Goal: Task Accomplishment & Management: Use online tool/utility

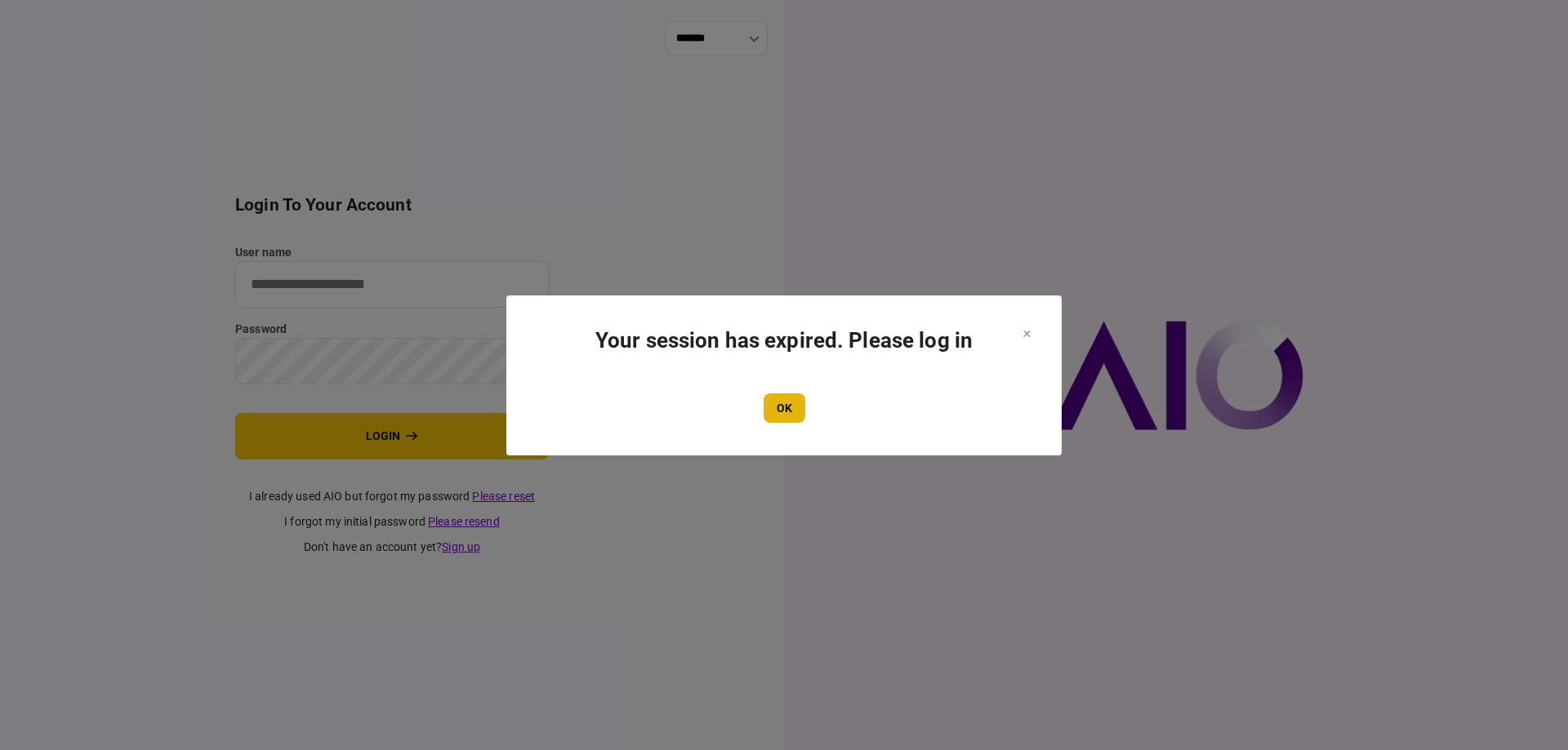
type input "*******"
click at [795, 420] on button "OK" at bounding box center [784, 408] width 42 height 29
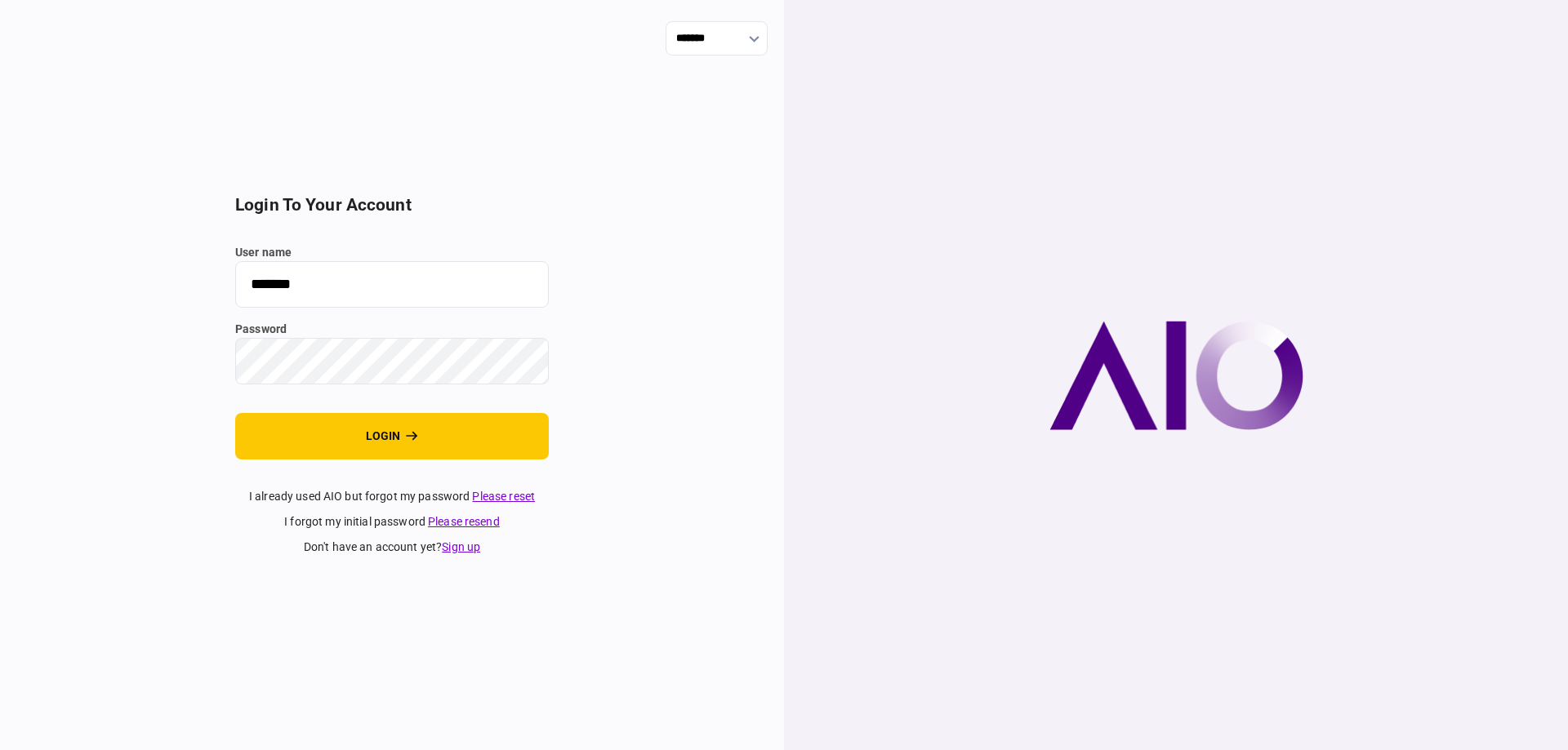
click at [327, 411] on section "login to your account user name ******* password login I already used AIO but f…" at bounding box center [392, 375] width 314 height 361
click at [416, 447] on button "login" at bounding box center [392, 436] width 314 height 47
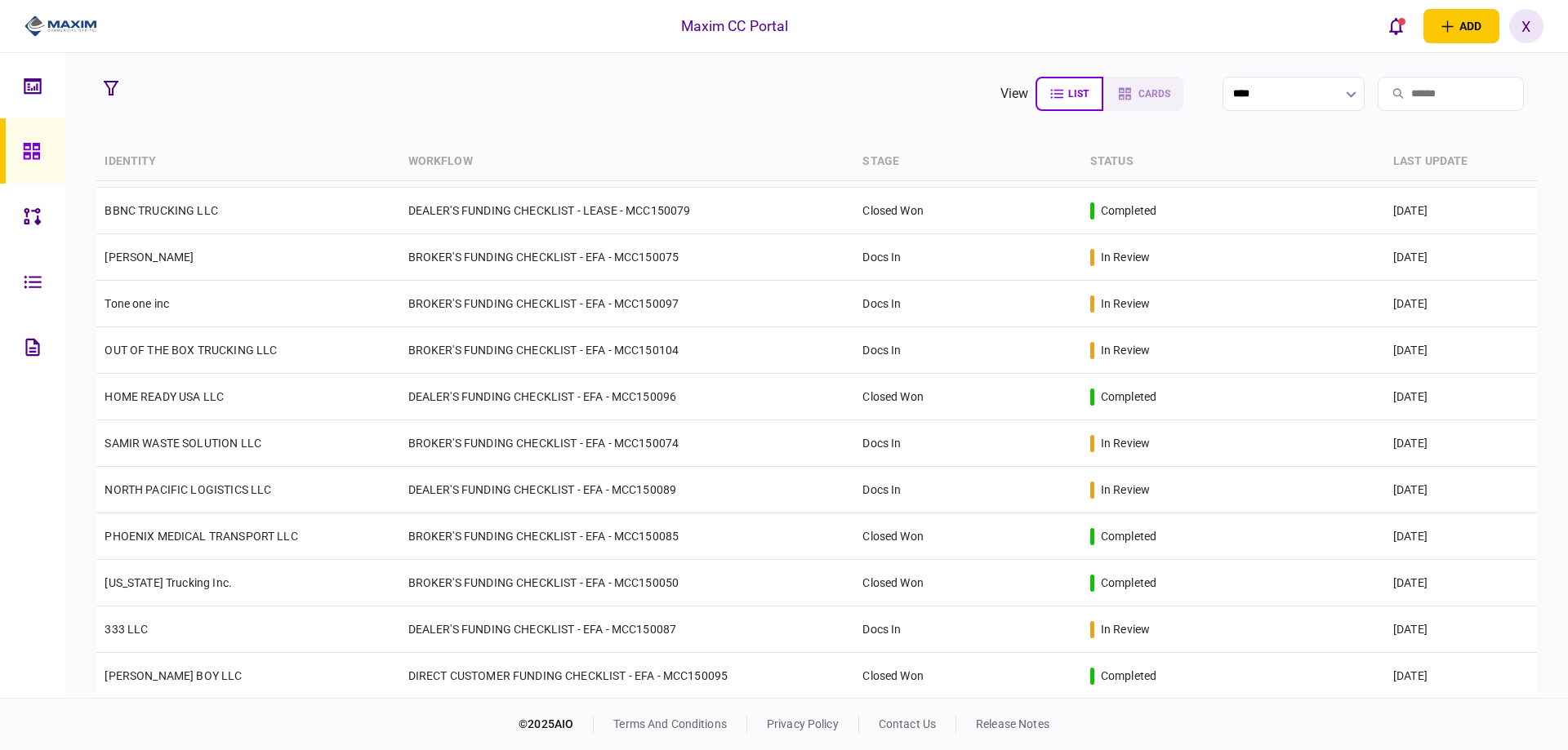
scroll to position [418, 0]
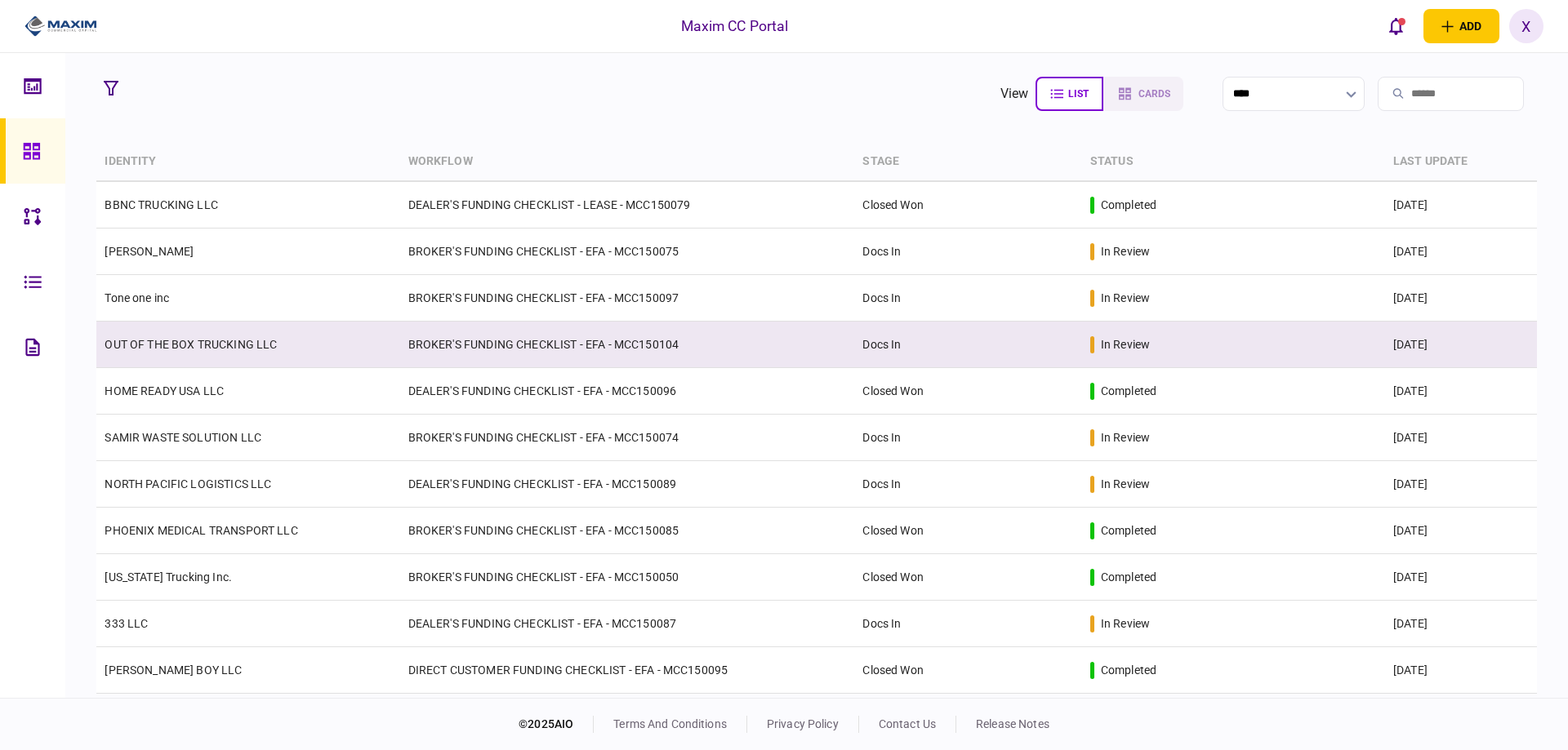
click at [276, 349] on td "OUT OF THE BOX TRUCKING LLC" at bounding box center [247, 344] width 303 height 47
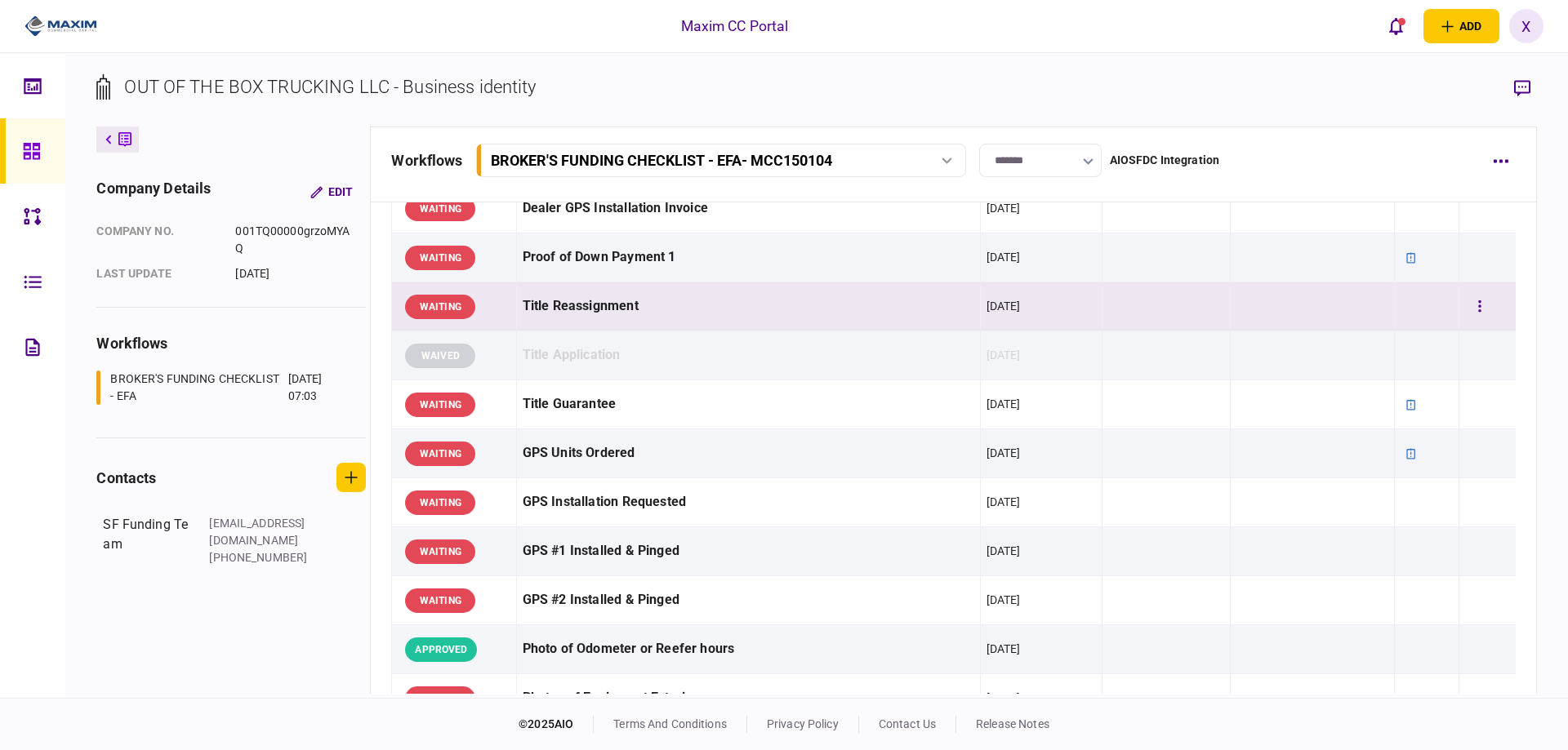
scroll to position [1078, 0]
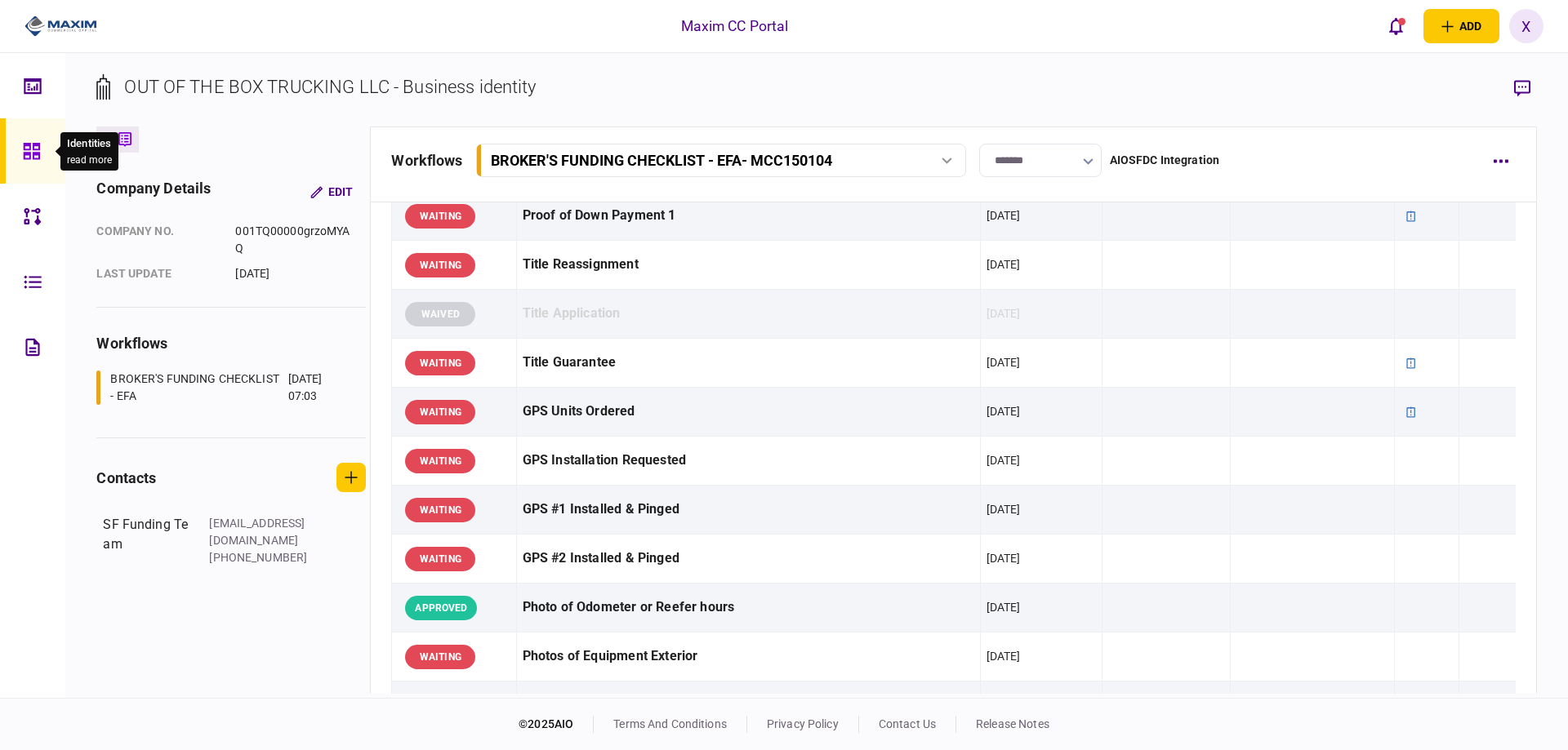
click at [47, 146] on div at bounding box center [36, 151] width 26 height 66
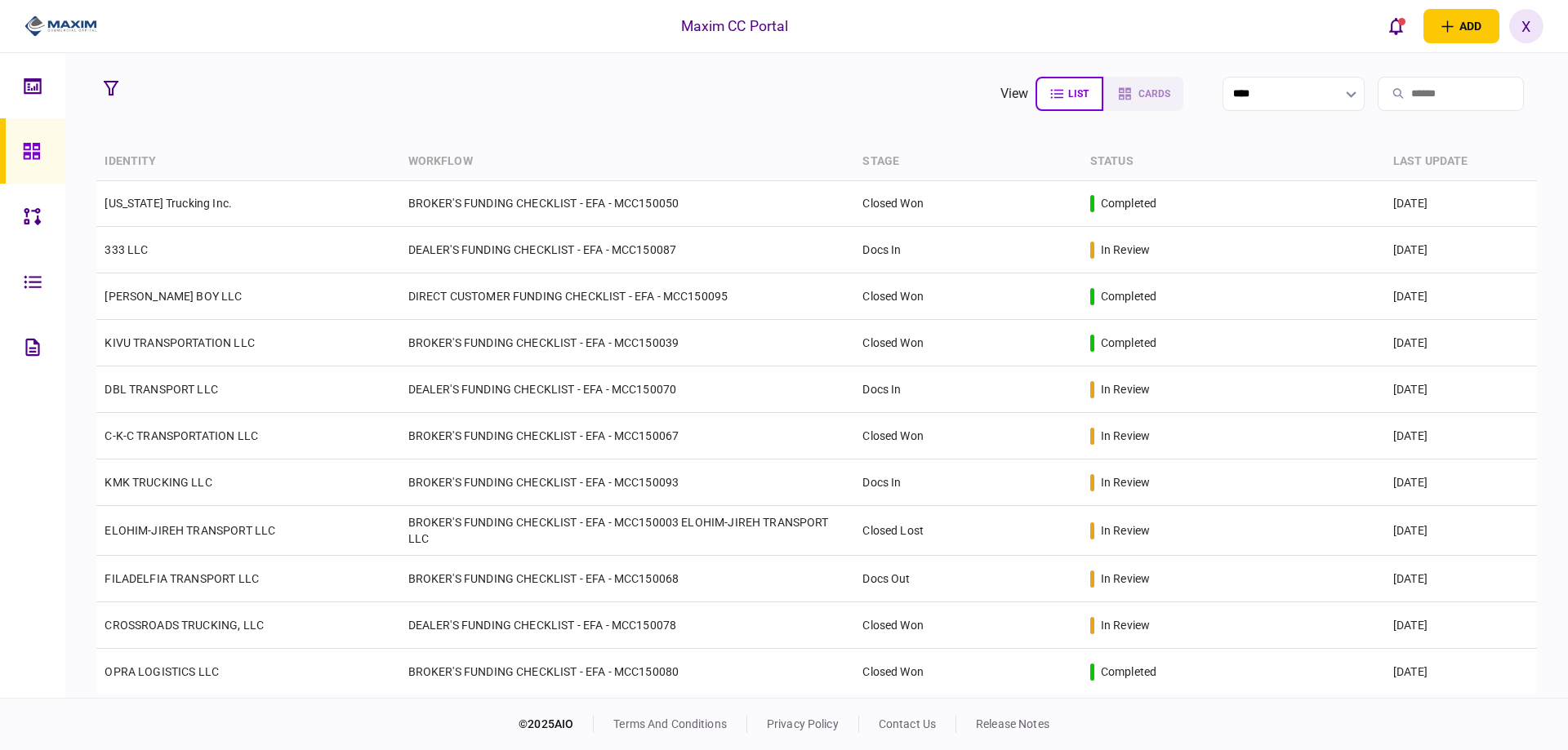
scroll to position [880, 0]
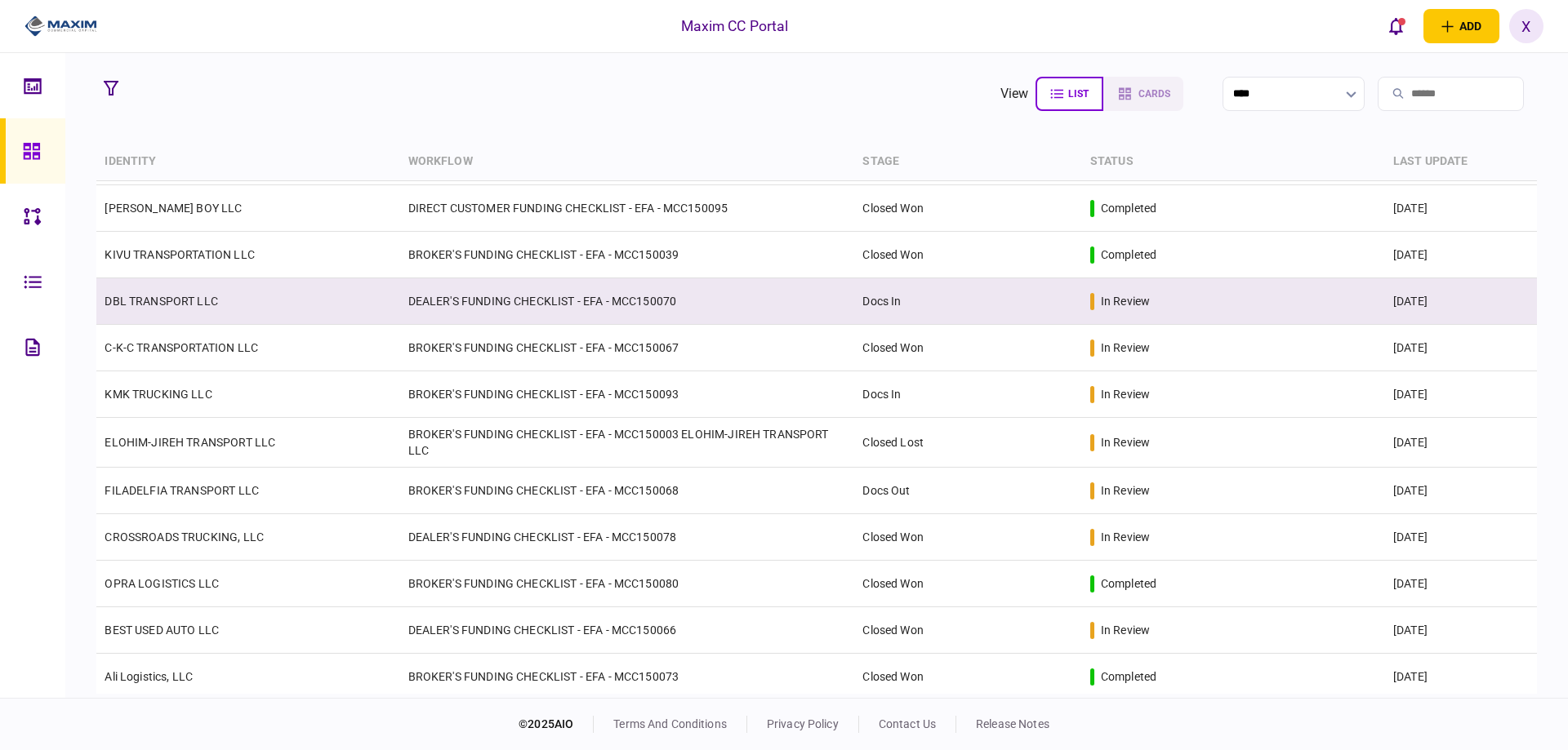
click at [183, 299] on link "DBL TRANSPORT LLC" at bounding box center [161, 301] width 113 height 13
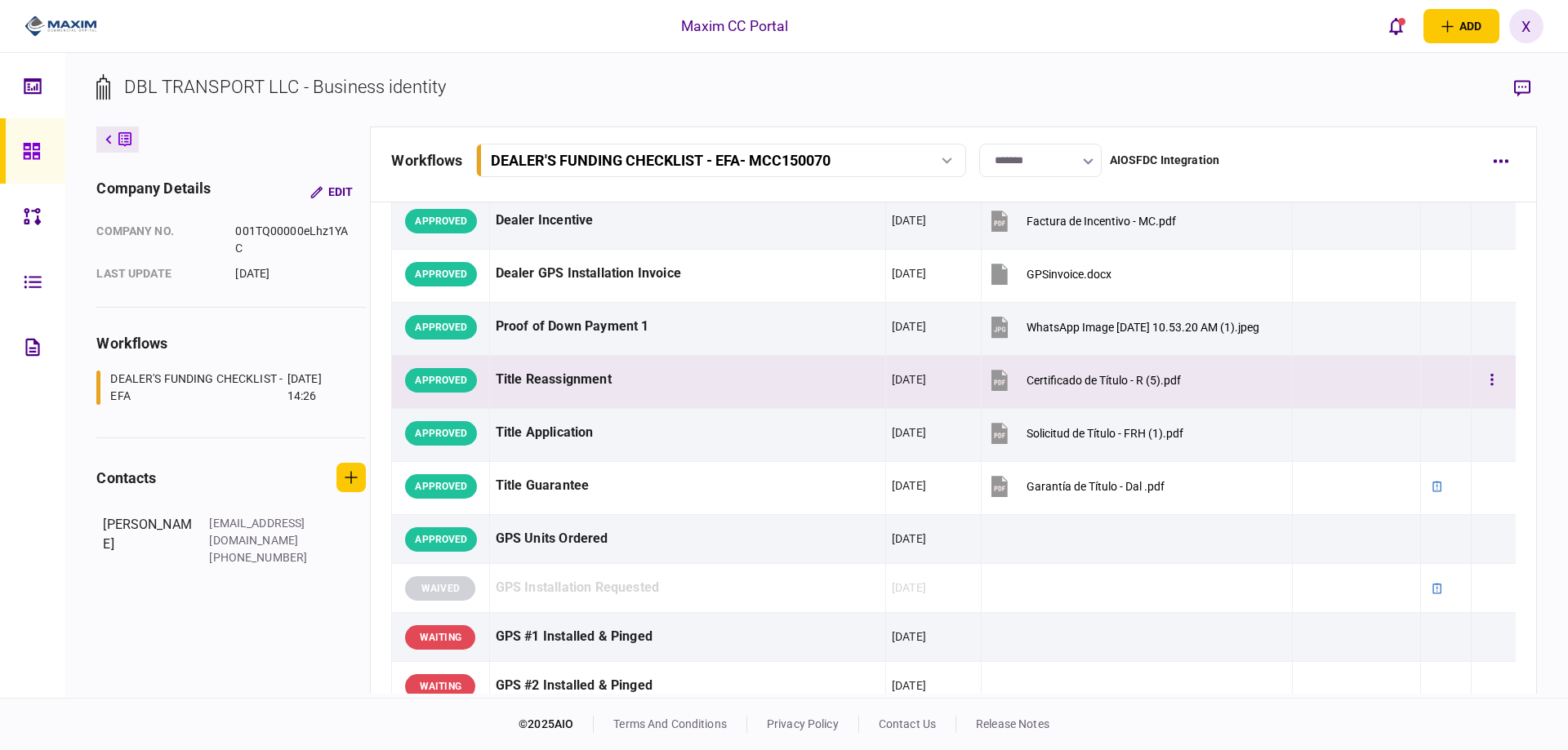
scroll to position [1306, 0]
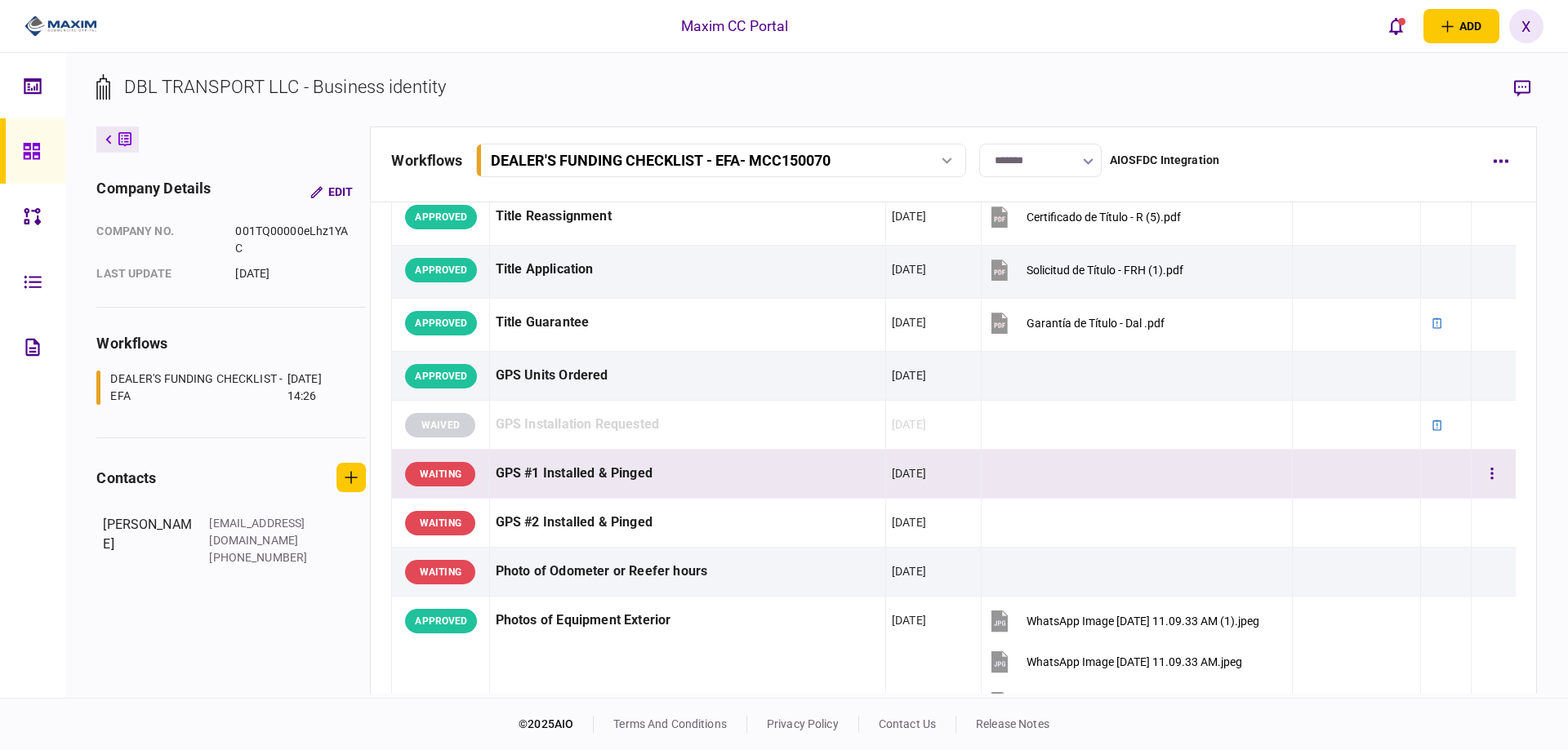
click at [734, 491] on div "GPS #1 Installed & Pinged" at bounding box center [687, 473] width 384 height 37
click at [1489, 470] on button "button" at bounding box center [1491, 474] width 29 height 29
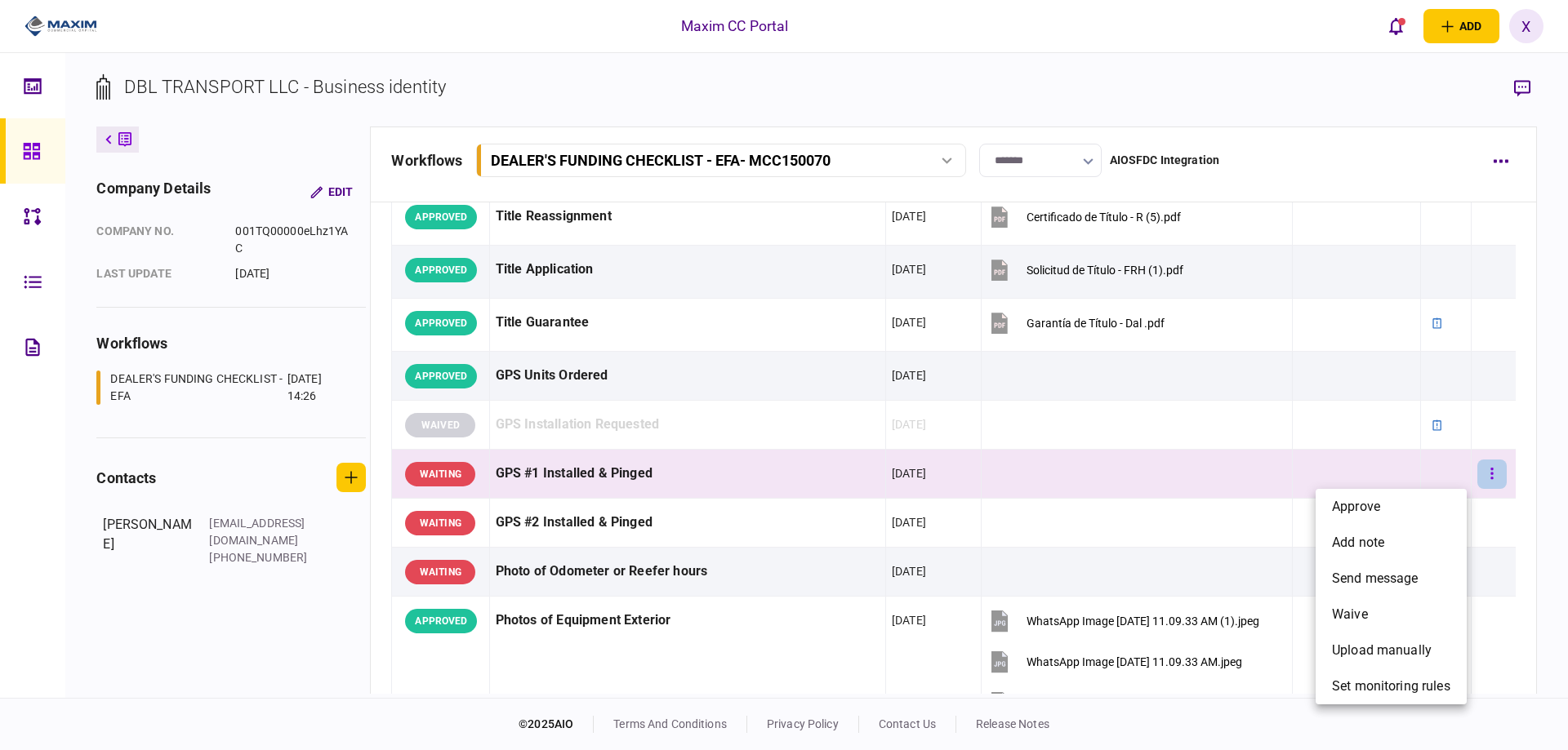
click at [1489, 470] on div at bounding box center [784, 375] width 1568 height 750
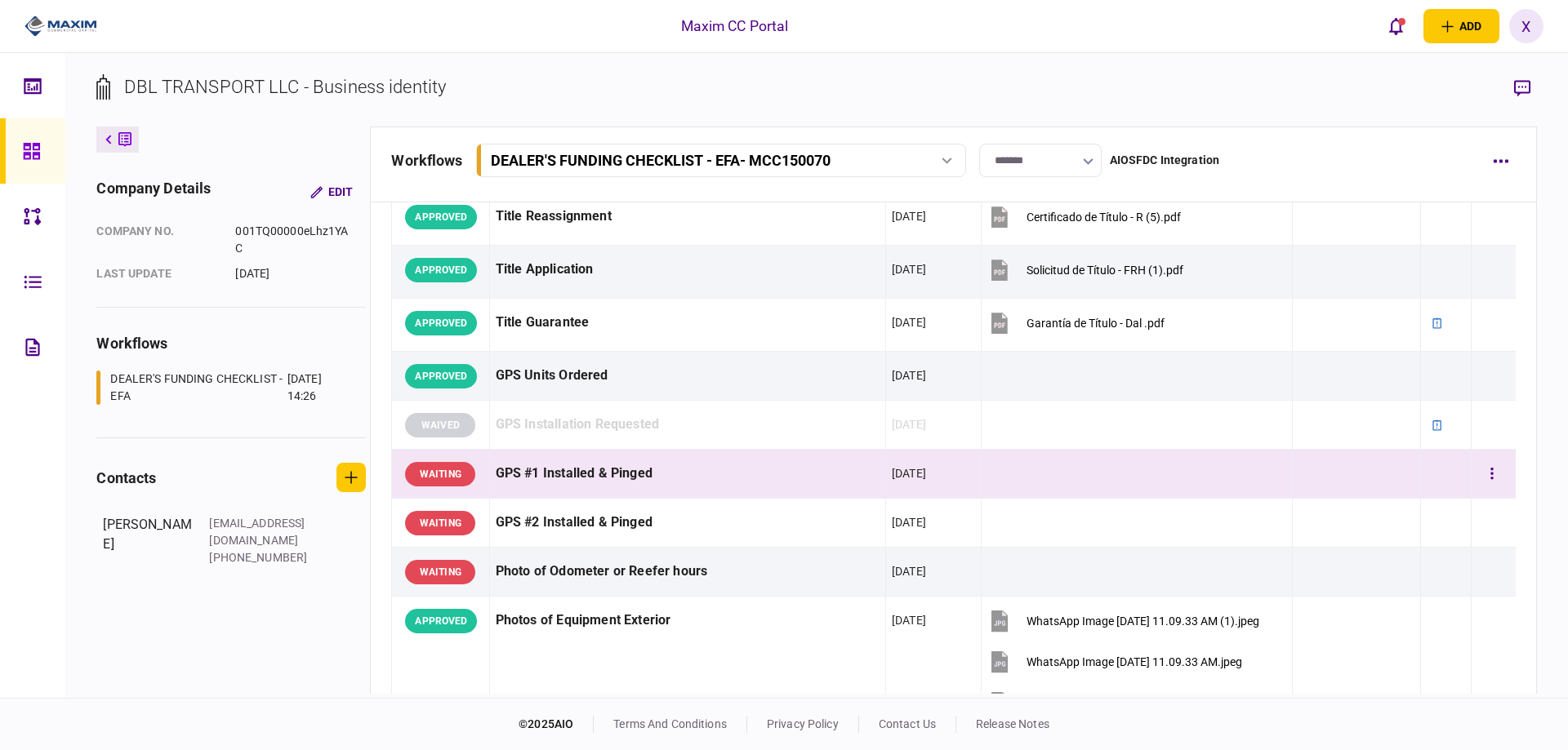
click at [473, 478] on div "WAITING" at bounding box center [440, 474] width 70 height 25
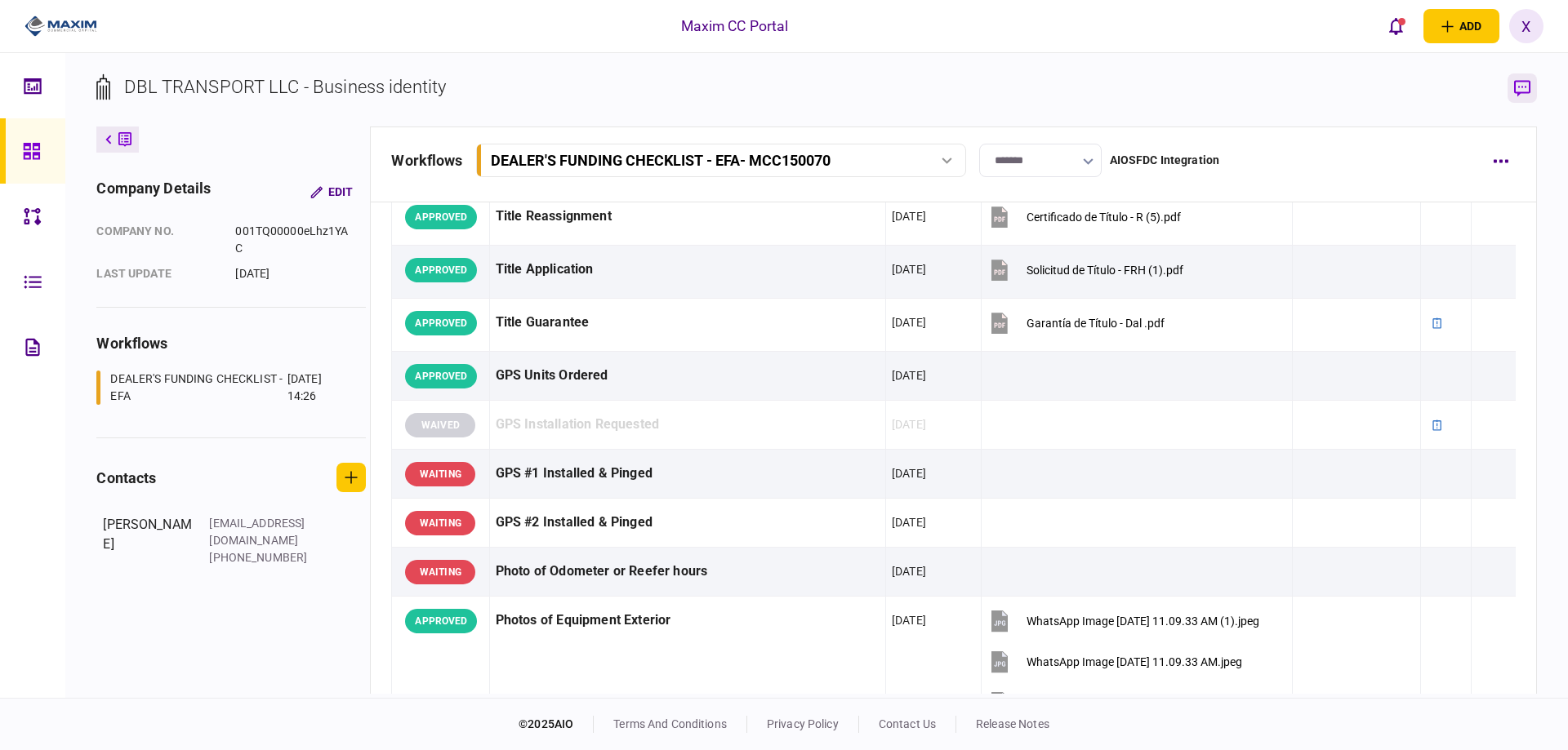
click at [1526, 88] on icon "button" at bounding box center [1521, 89] width 16 height 17
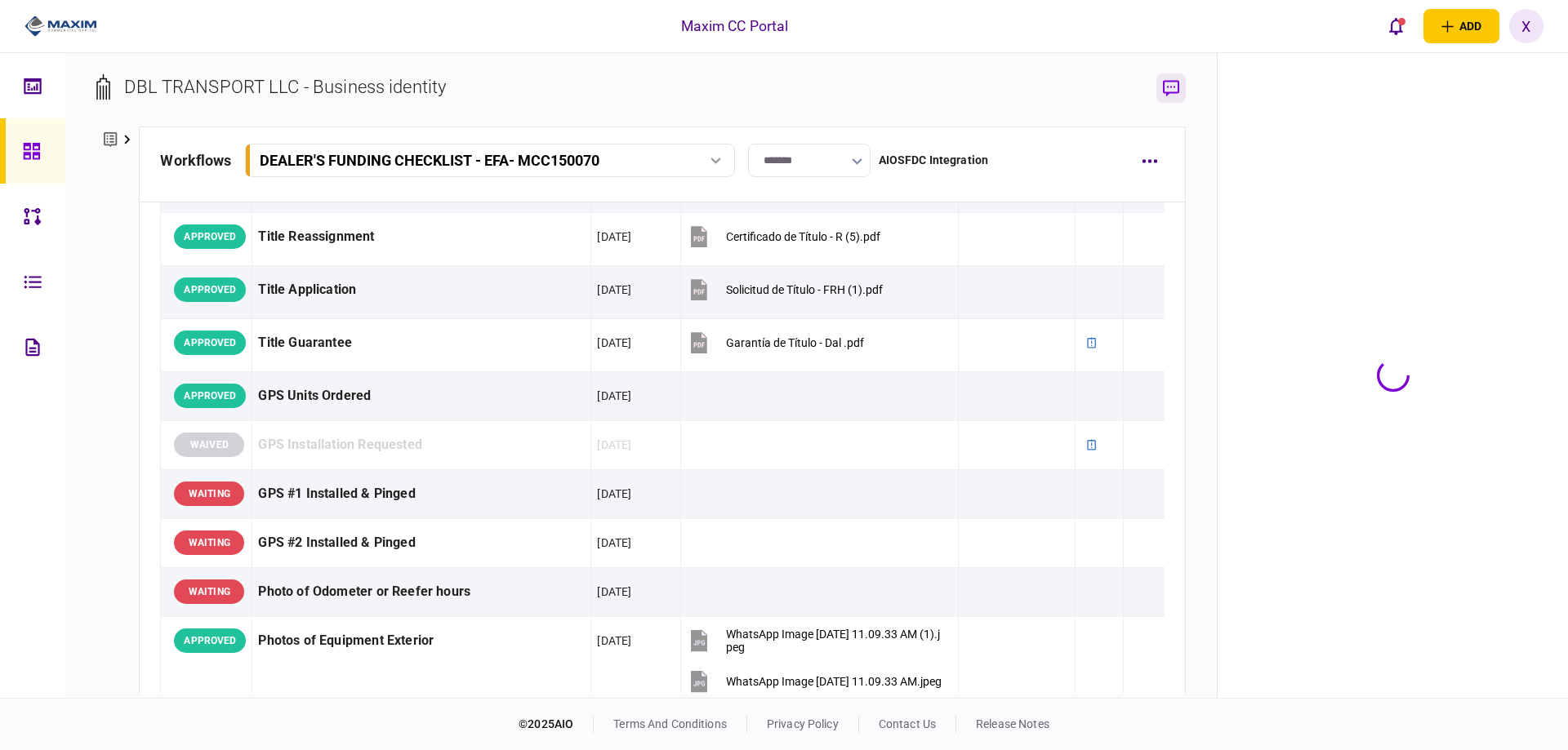
scroll to position [1326, 0]
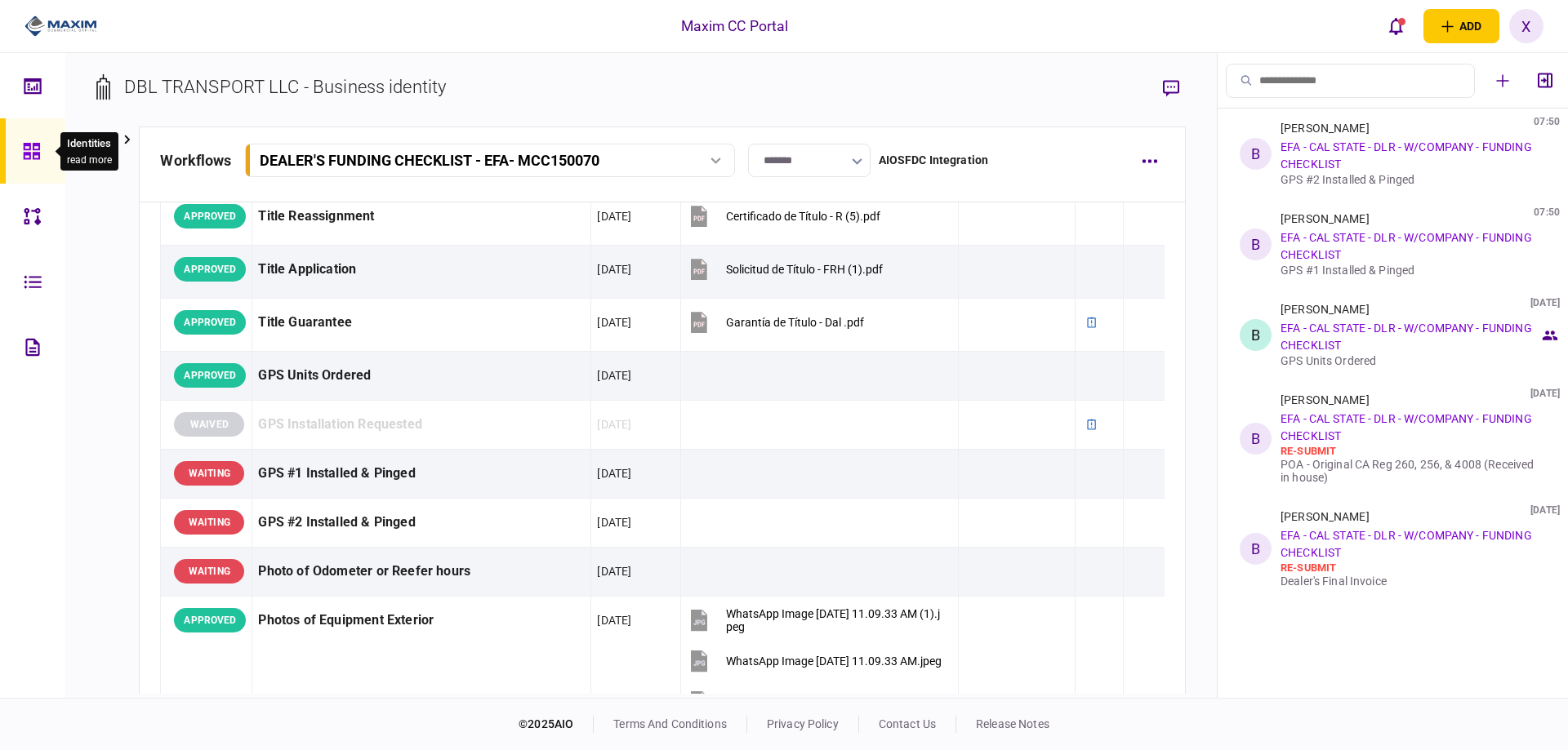
click at [26, 156] on icon at bounding box center [32, 152] width 18 height 19
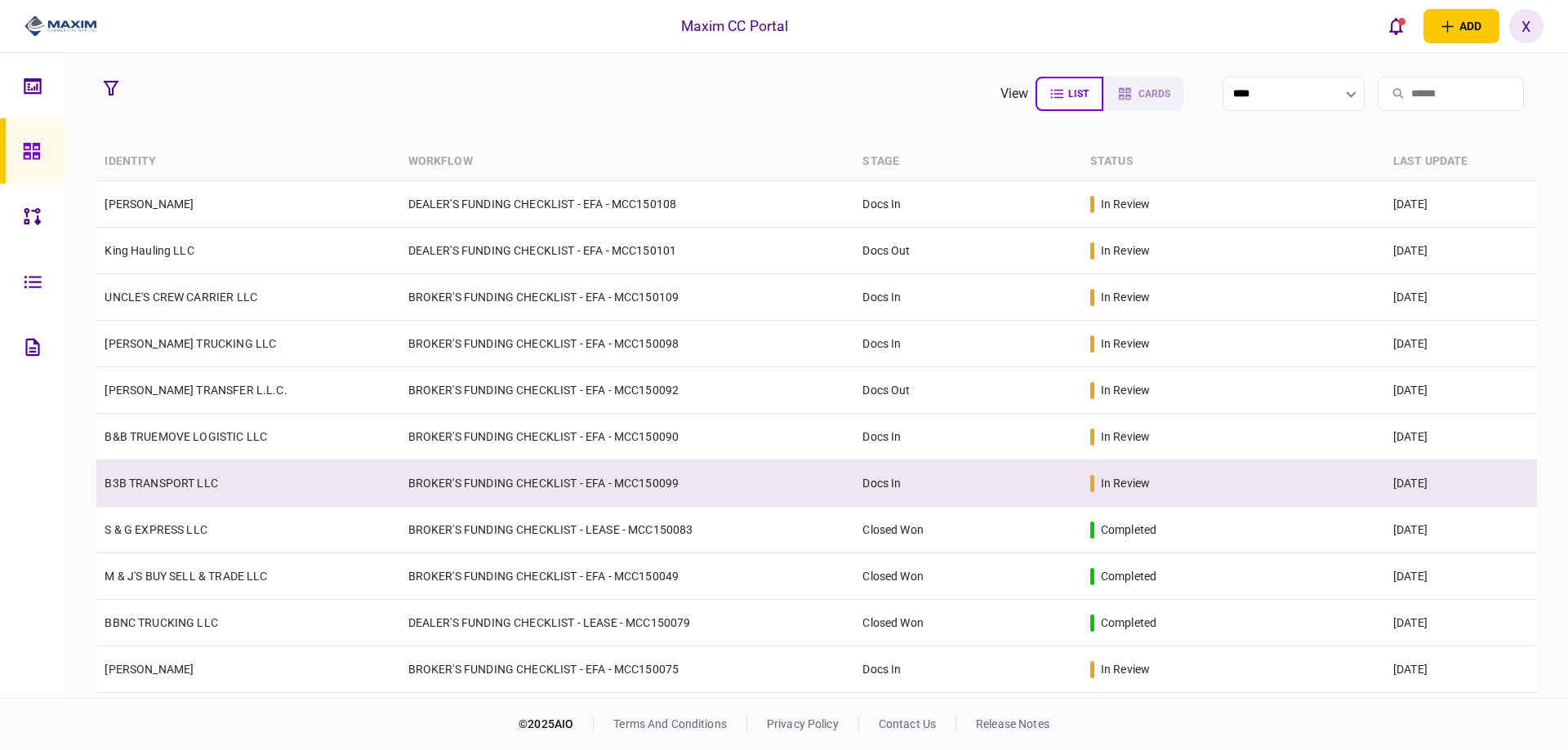
click at [214, 500] on td "B3B TRANSPORT LLC" at bounding box center [247, 483] width 303 height 47
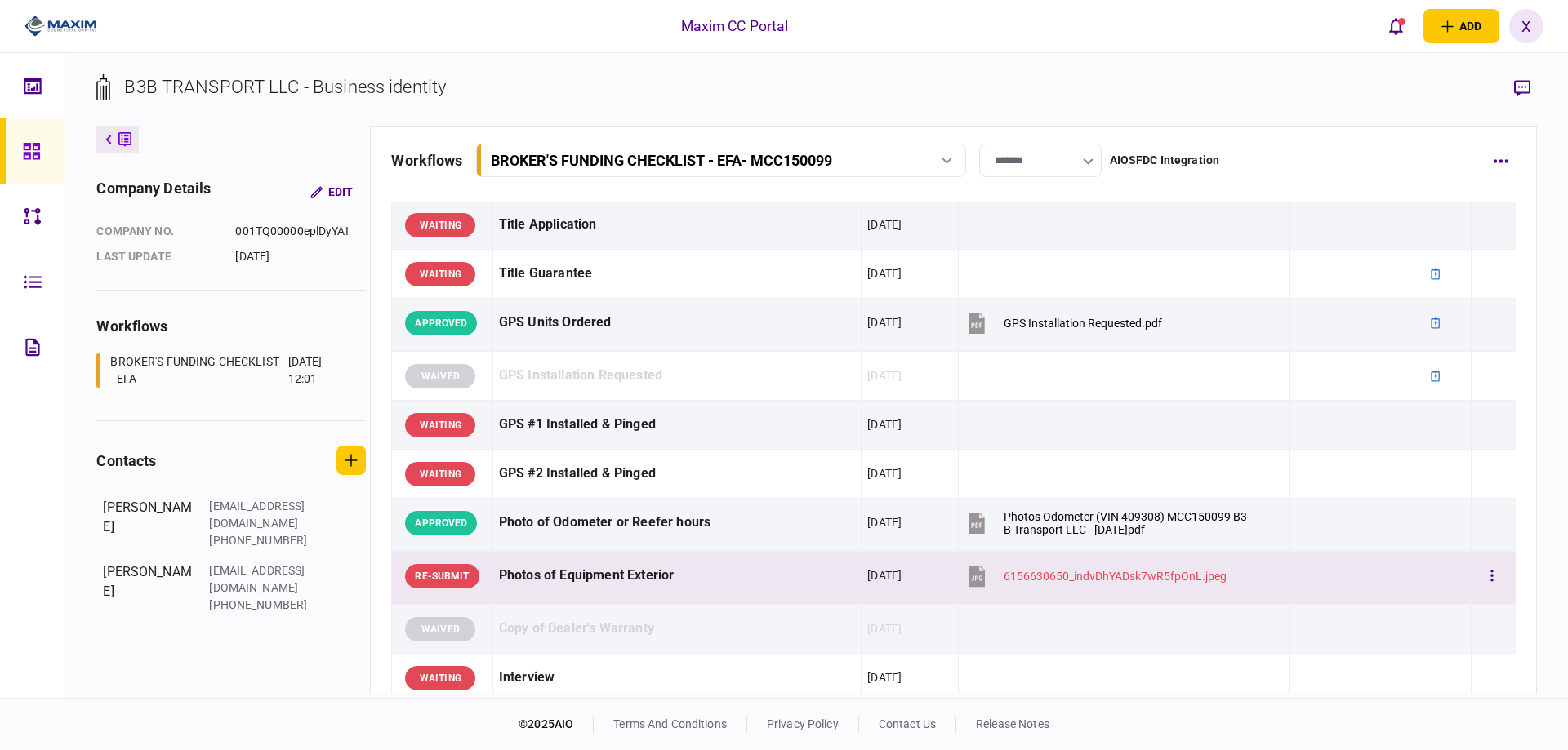
scroll to position [1388, 0]
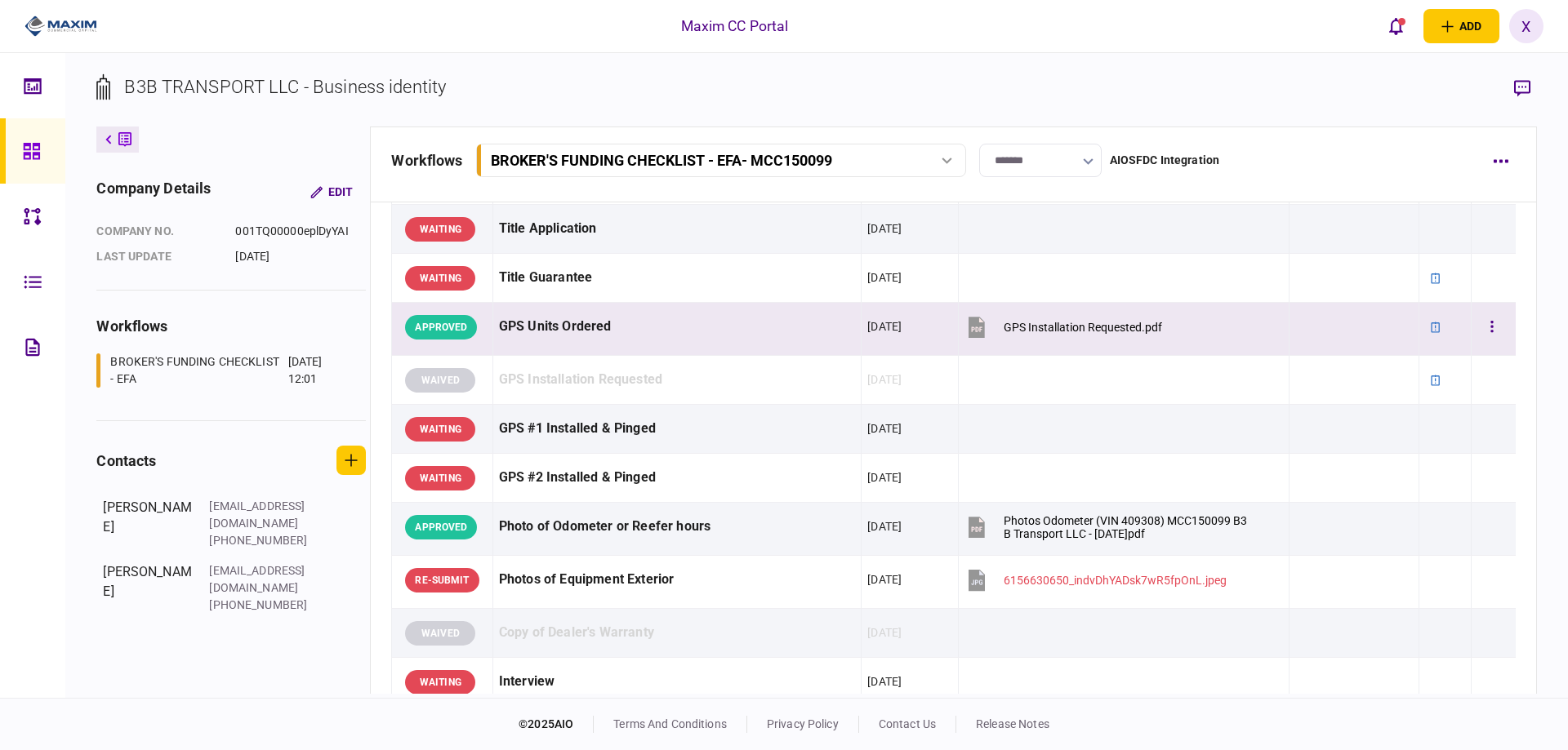
click at [1193, 332] on section "GPS Installation Requested.pdf" at bounding box center [1107, 329] width 286 height 41
click at [1521, 89] on icon "button" at bounding box center [1521, 89] width 16 height 17
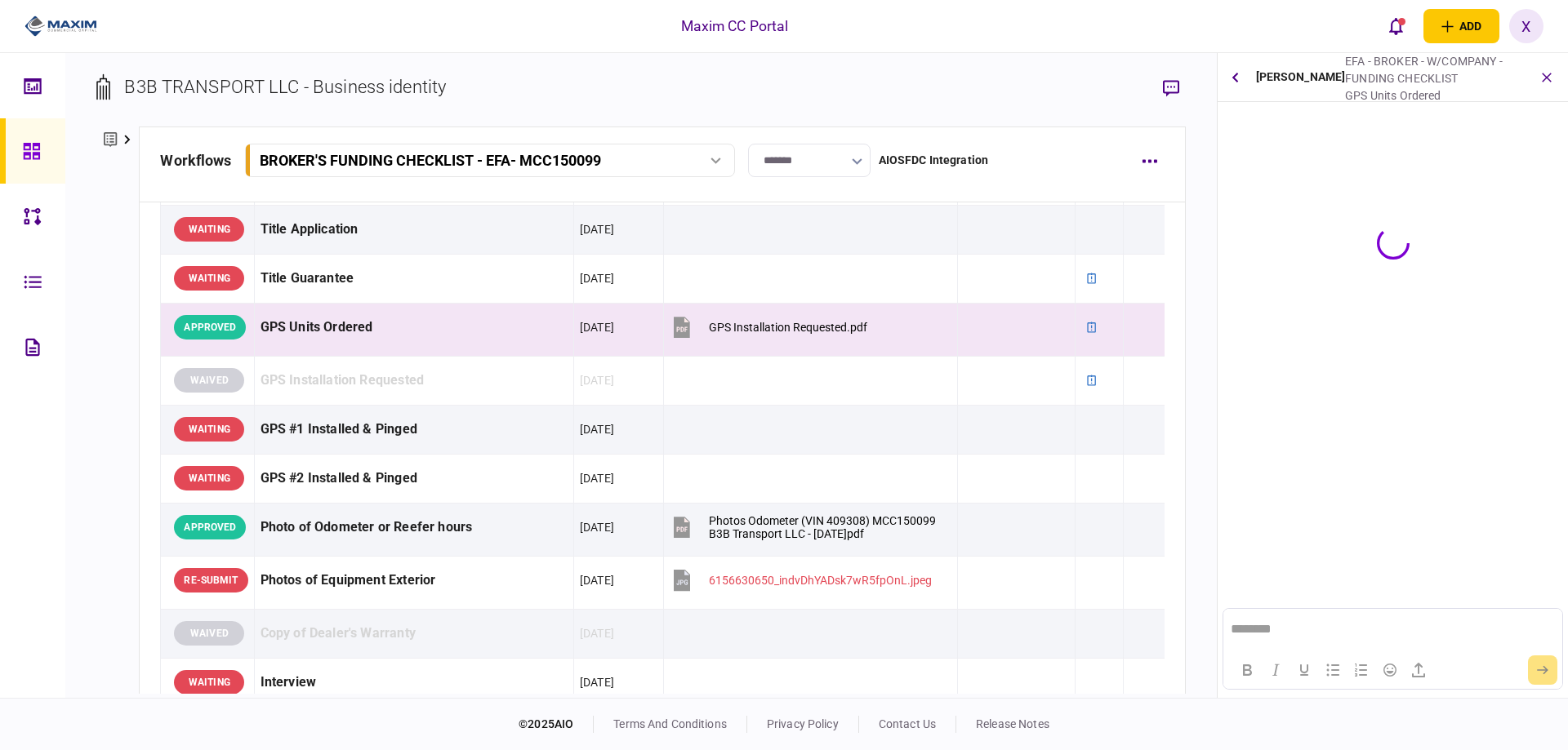
scroll to position [0, 0]
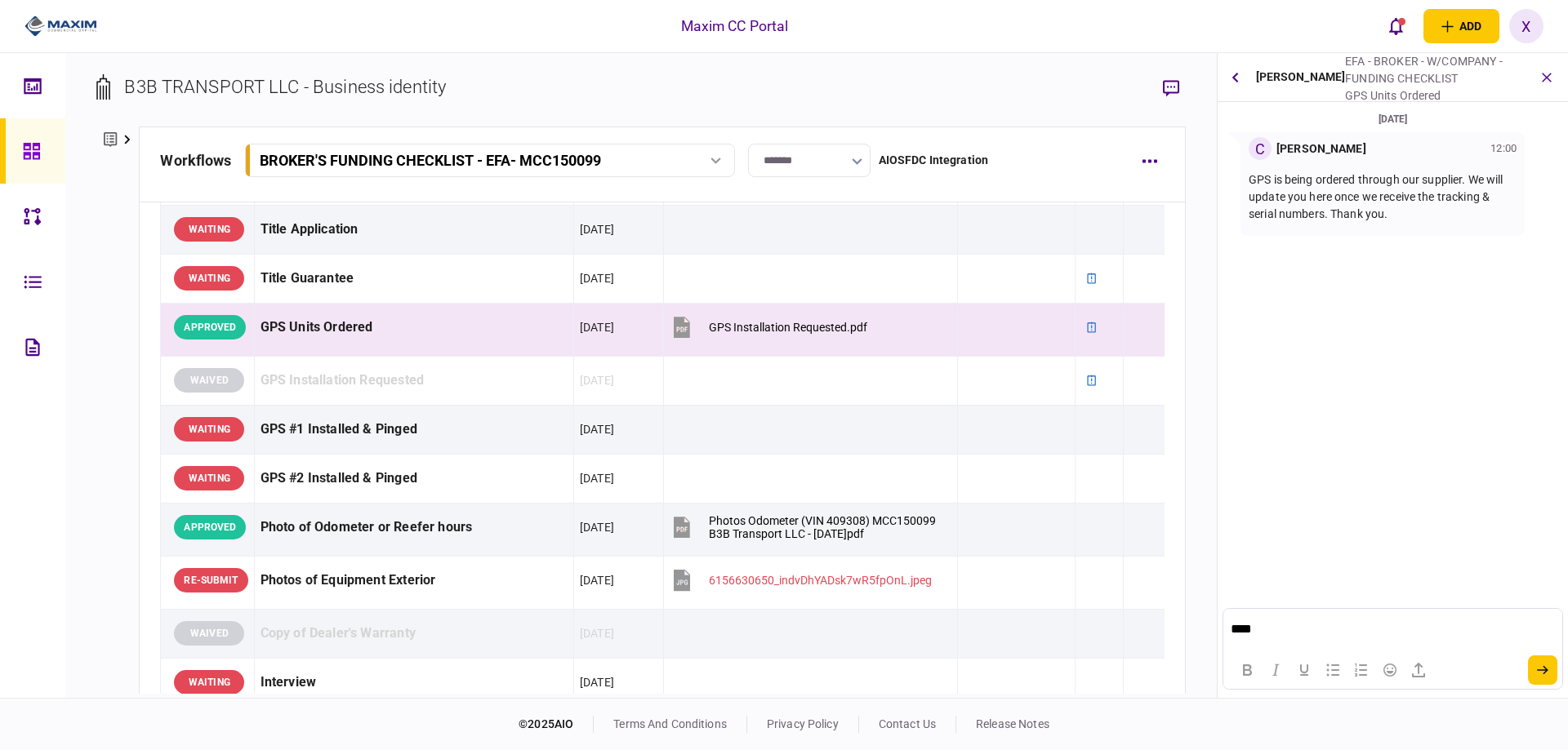
click at [1279, 627] on p "****" at bounding box center [1392, 629] width 323 height 14
click at [1287, 622] on body "**********" at bounding box center [1392, 616] width 325 height 43
click at [1548, 667] on icon "submit" at bounding box center [1542, 669] width 11 height 9
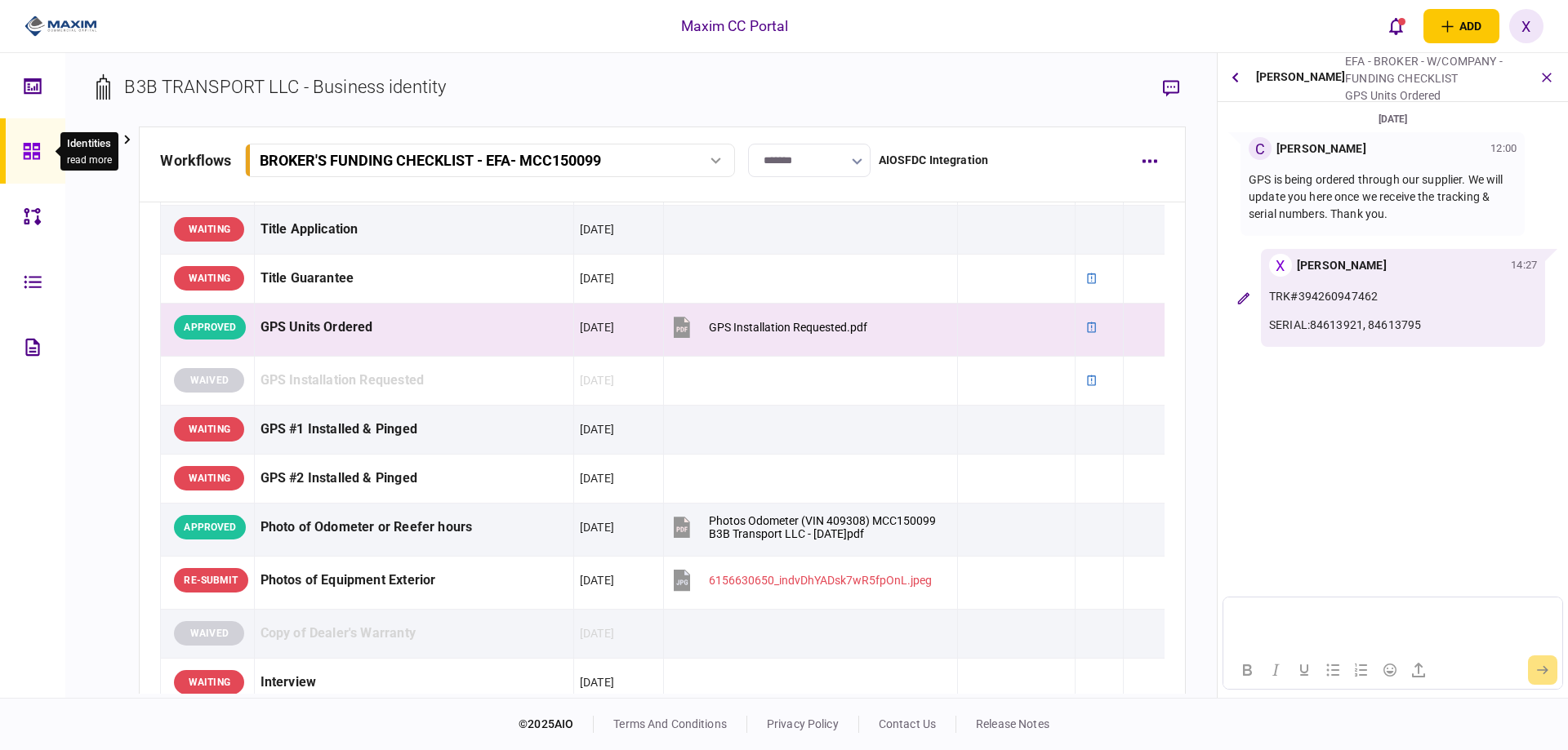
click at [29, 151] on icon at bounding box center [32, 152] width 18 height 19
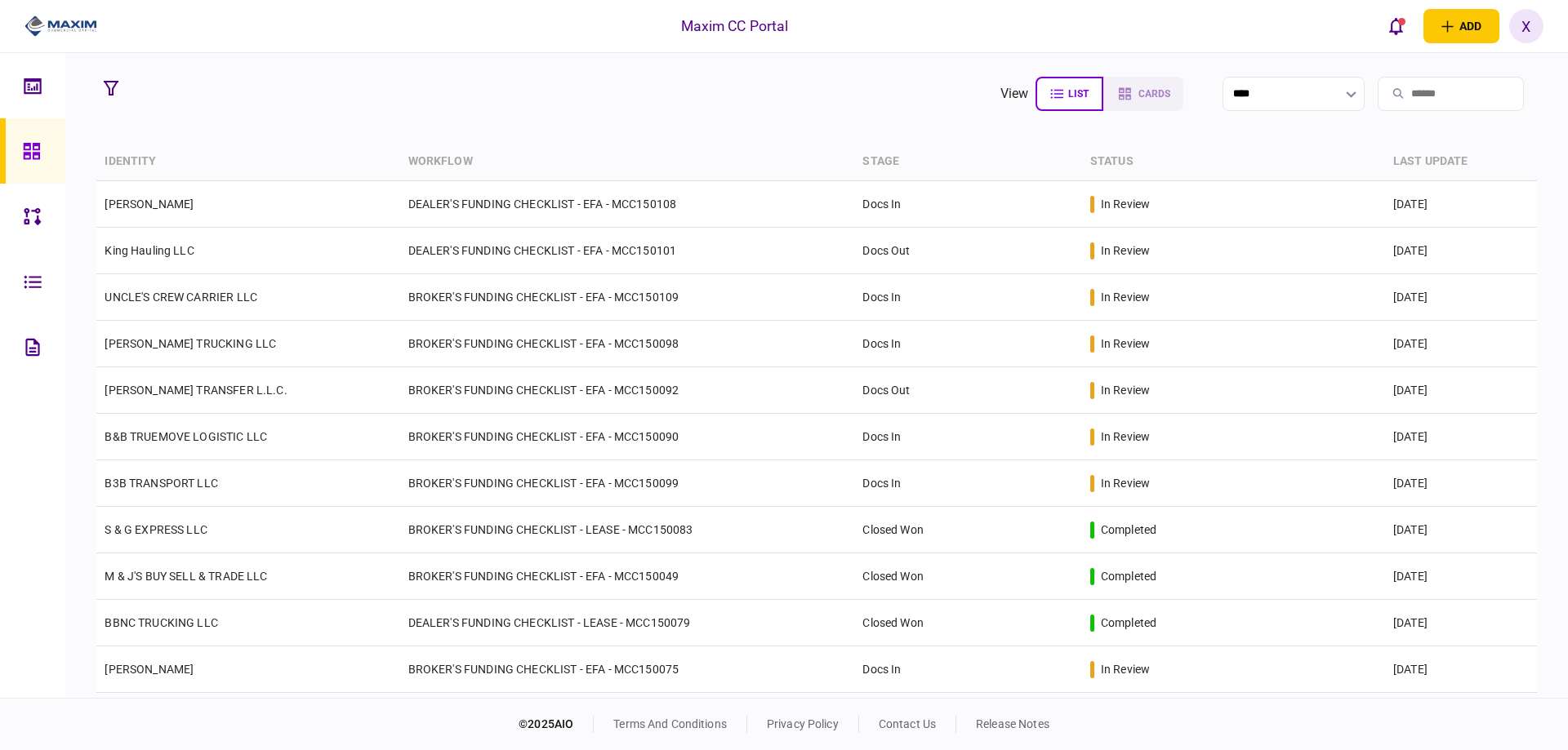
click at [67, 23] on img at bounding box center [61, 26] width 72 height 25
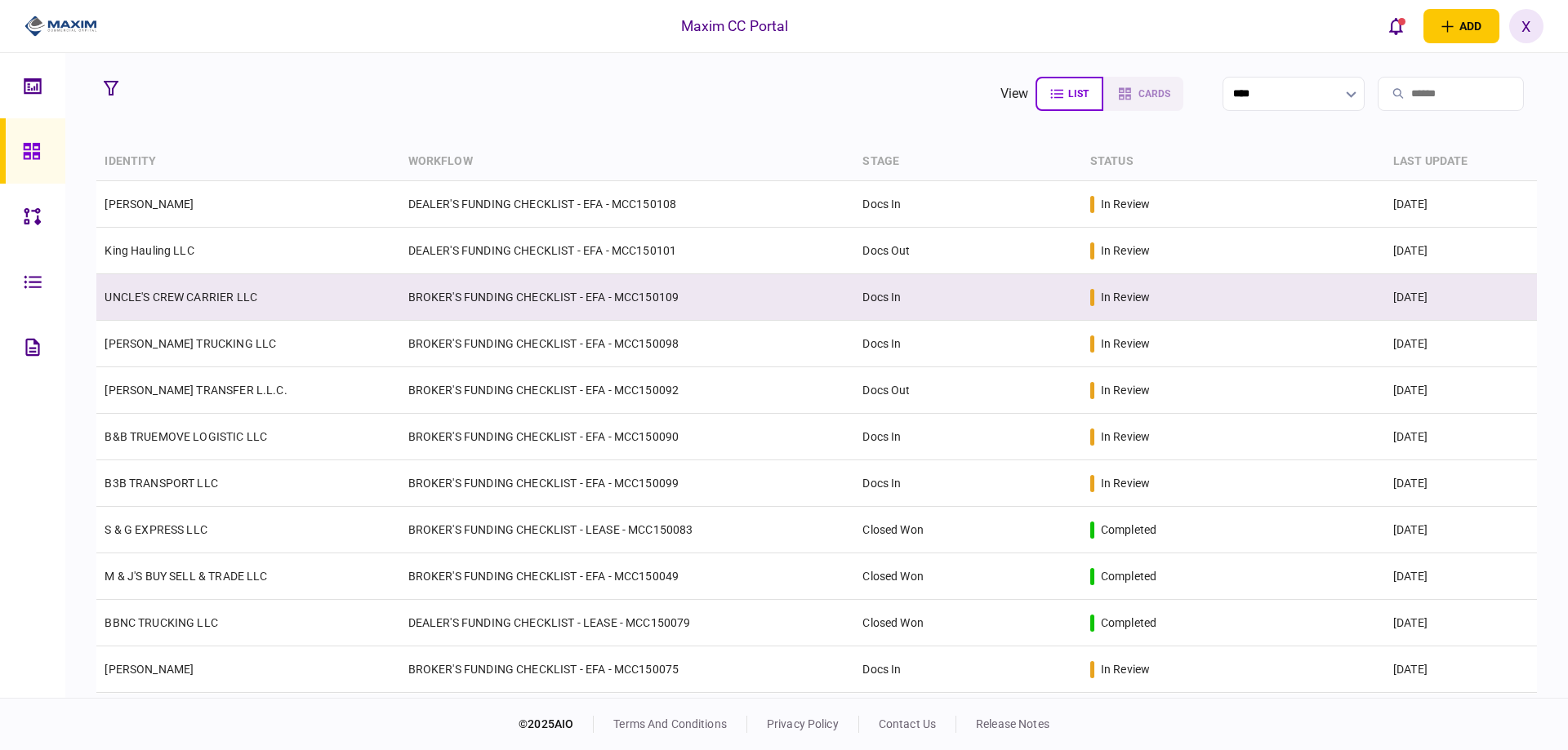
click at [197, 288] on td "UNCLE'S CREW CARRIER LLC" at bounding box center [247, 297] width 303 height 47
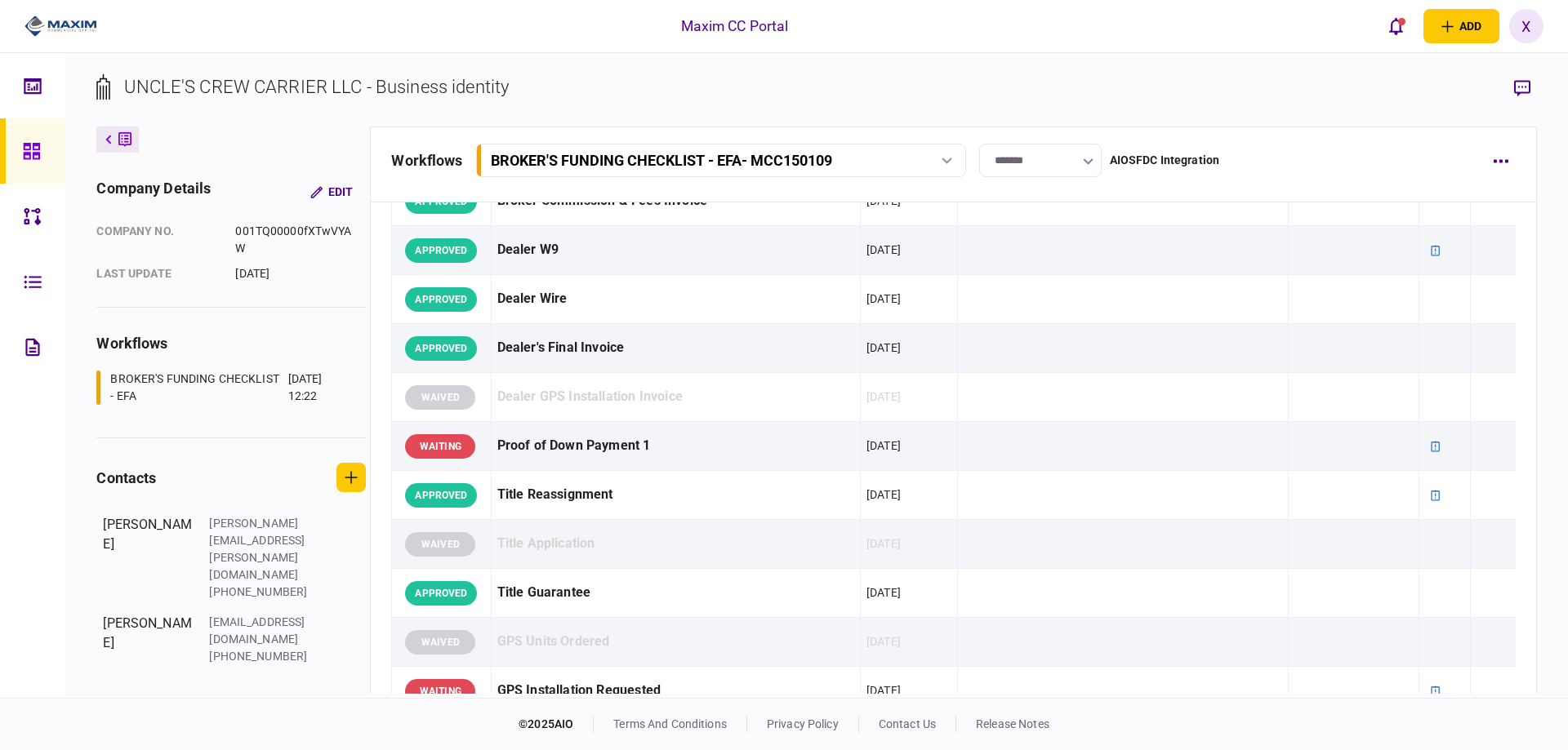
scroll to position [897, 0]
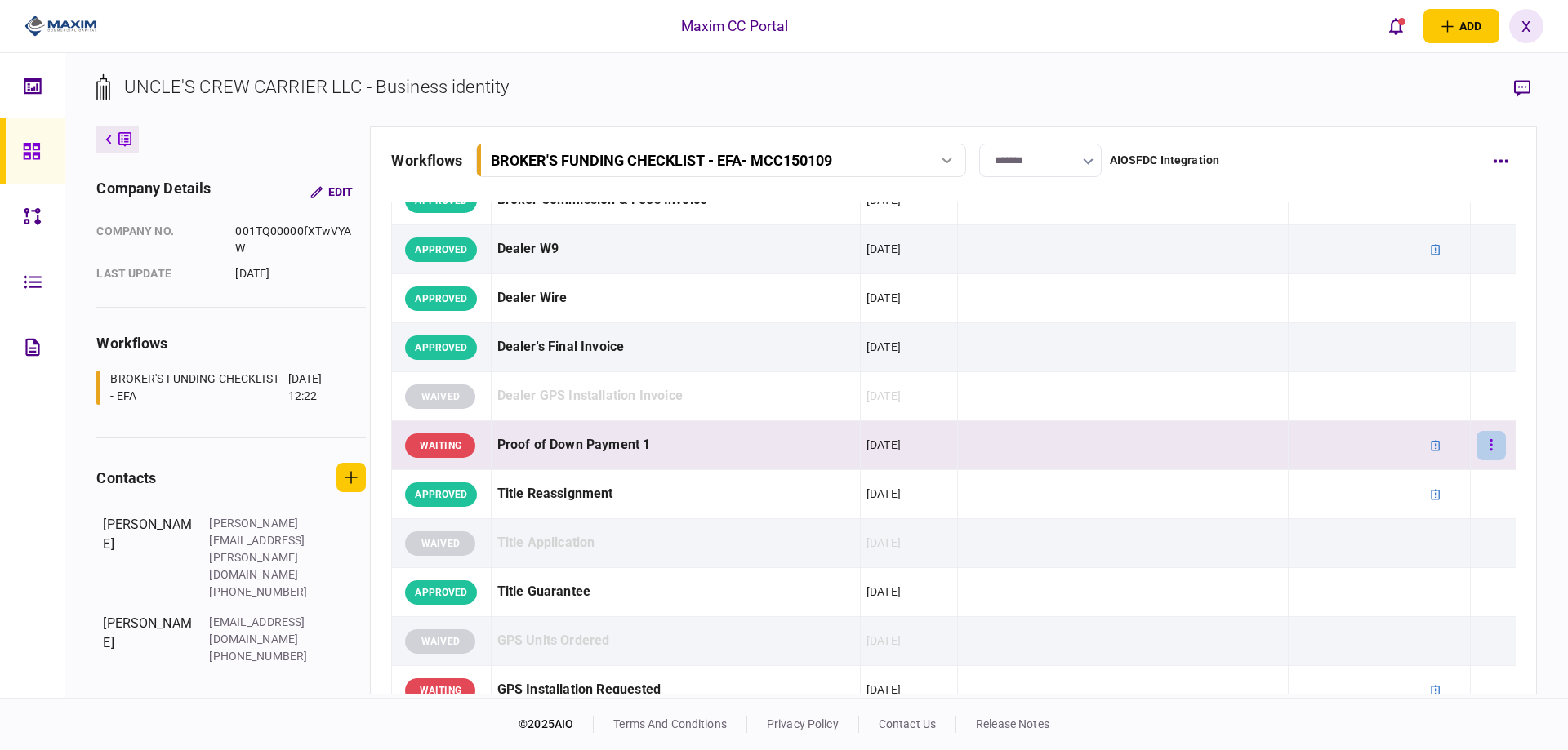
click at [1476, 442] on button "button" at bounding box center [1490, 446] width 29 height 29
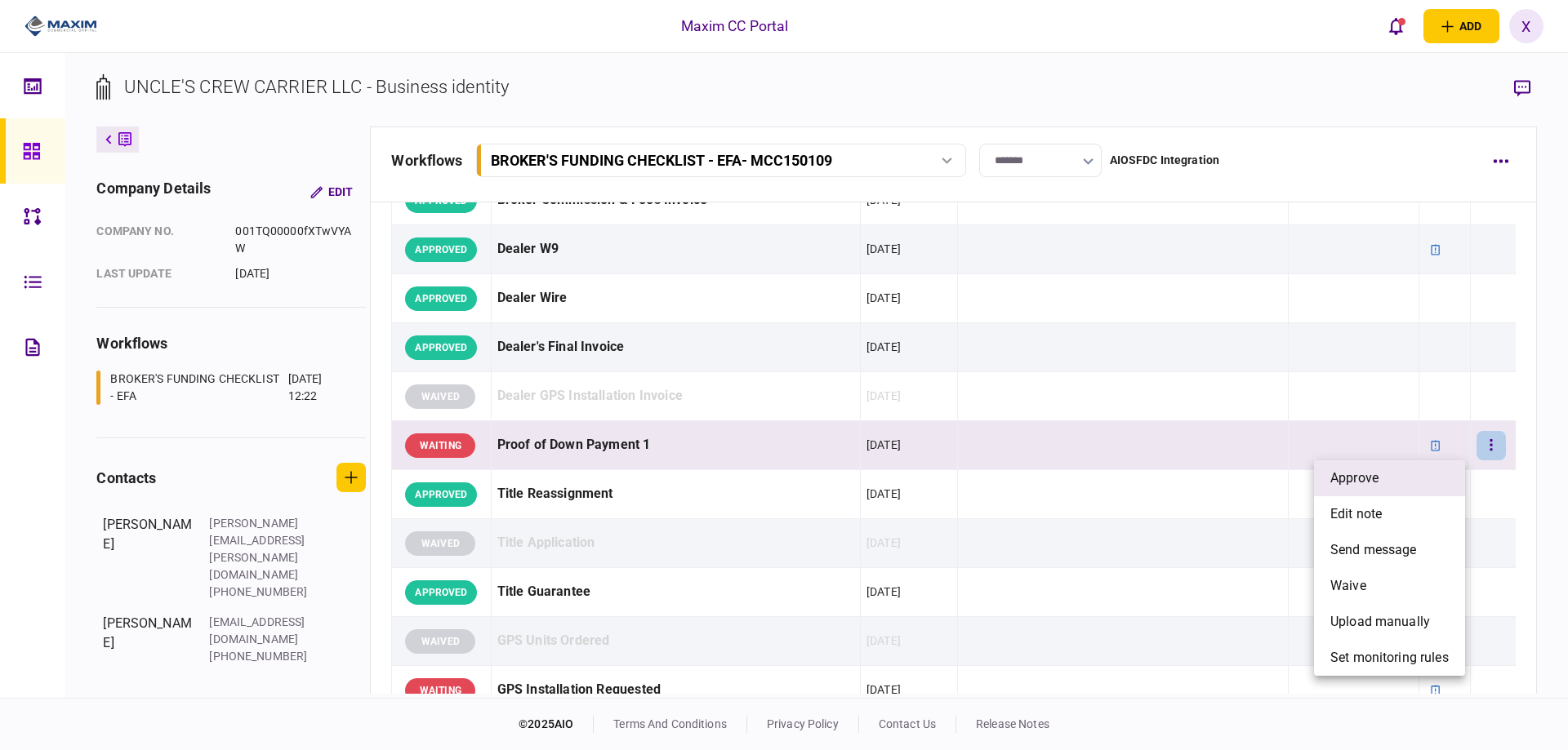
click at [1415, 477] on li "approve" at bounding box center [1389, 478] width 151 height 36
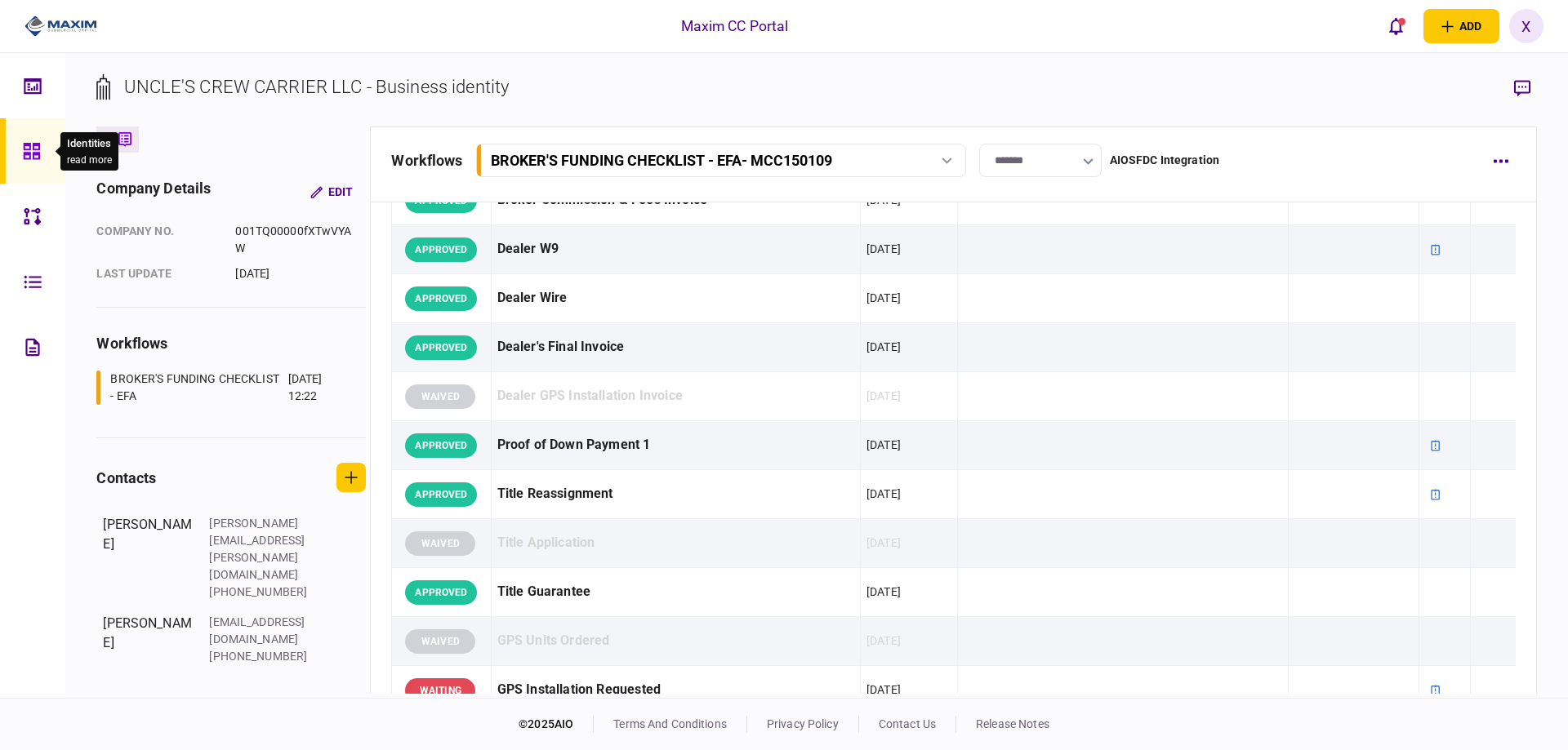
click at [24, 139] on div at bounding box center [36, 151] width 26 height 66
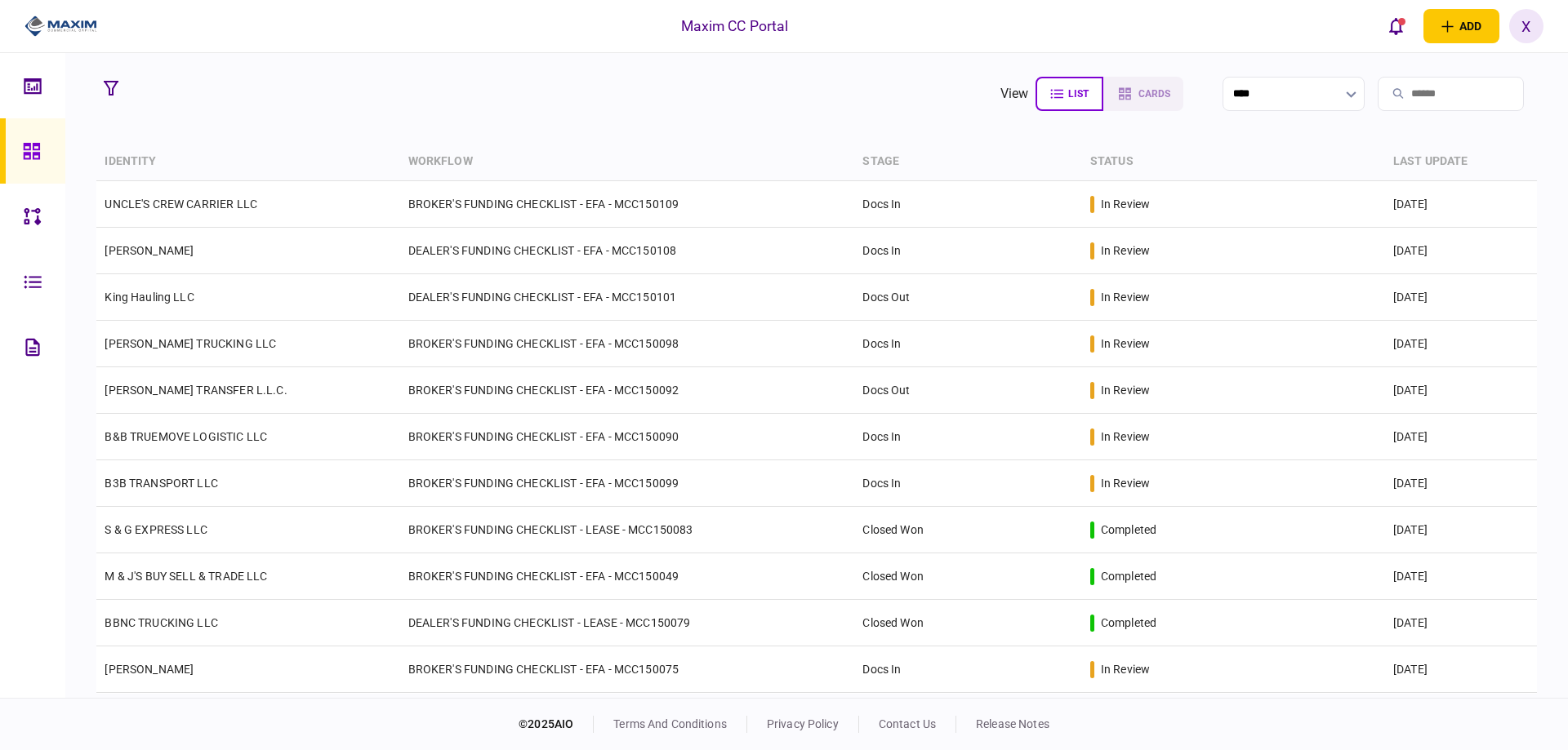
click at [16, 154] on link at bounding box center [32, 151] width 66 height 66
click at [37, 142] on icon at bounding box center [32, 152] width 18 height 19
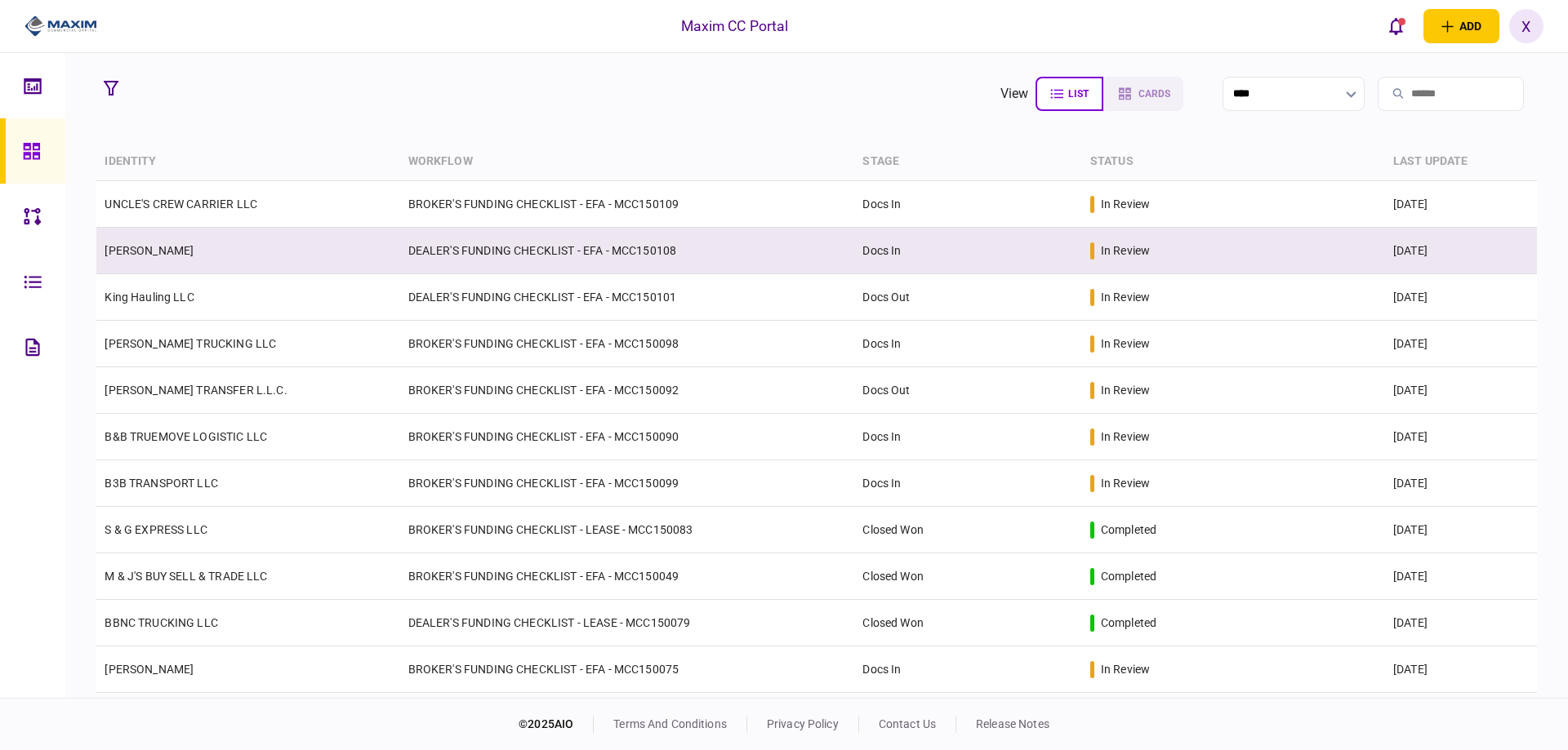
click at [164, 248] on link "[PERSON_NAME]" at bounding box center [149, 250] width 89 height 13
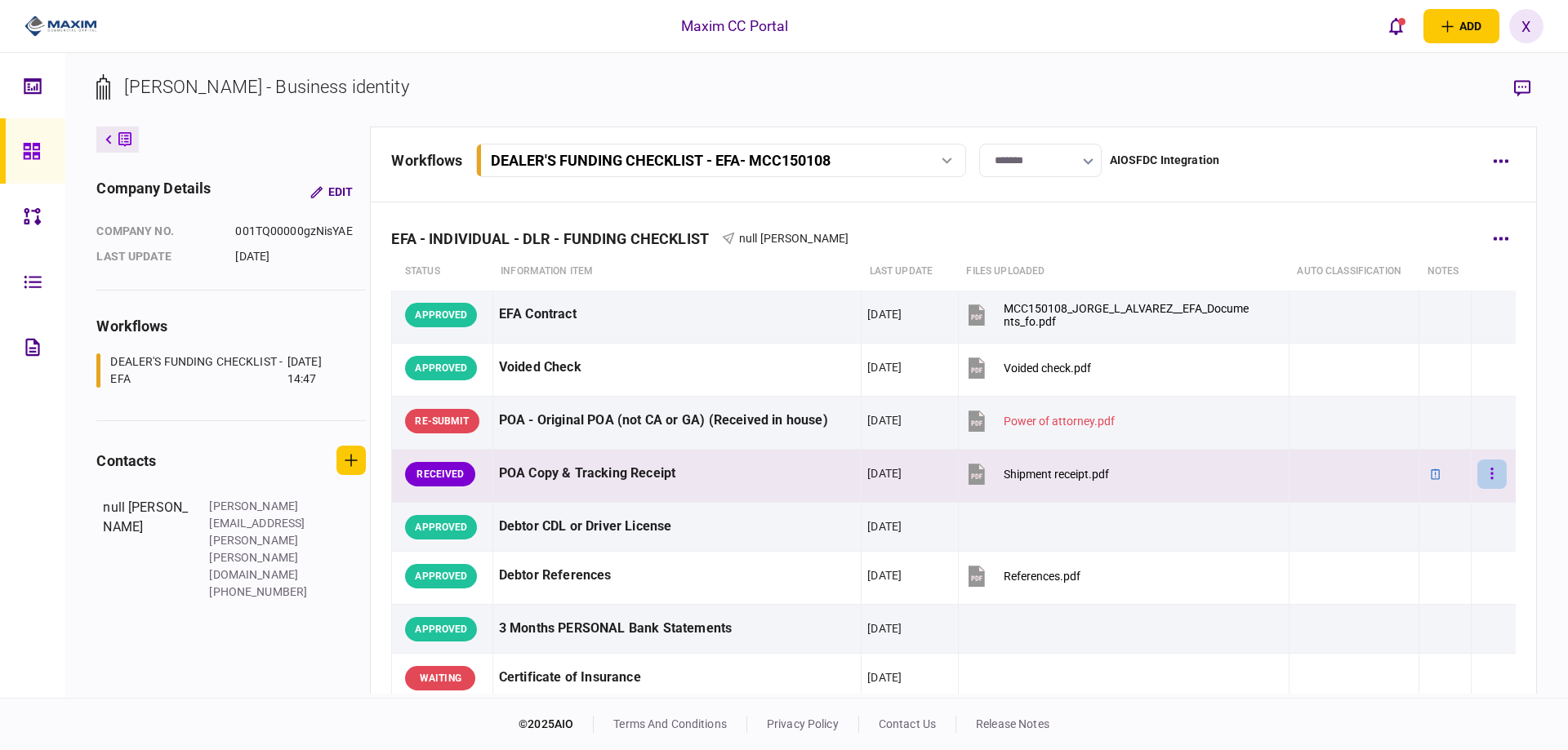
click at [1477, 474] on button "button" at bounding box center [1491, 474] width 29 height 29
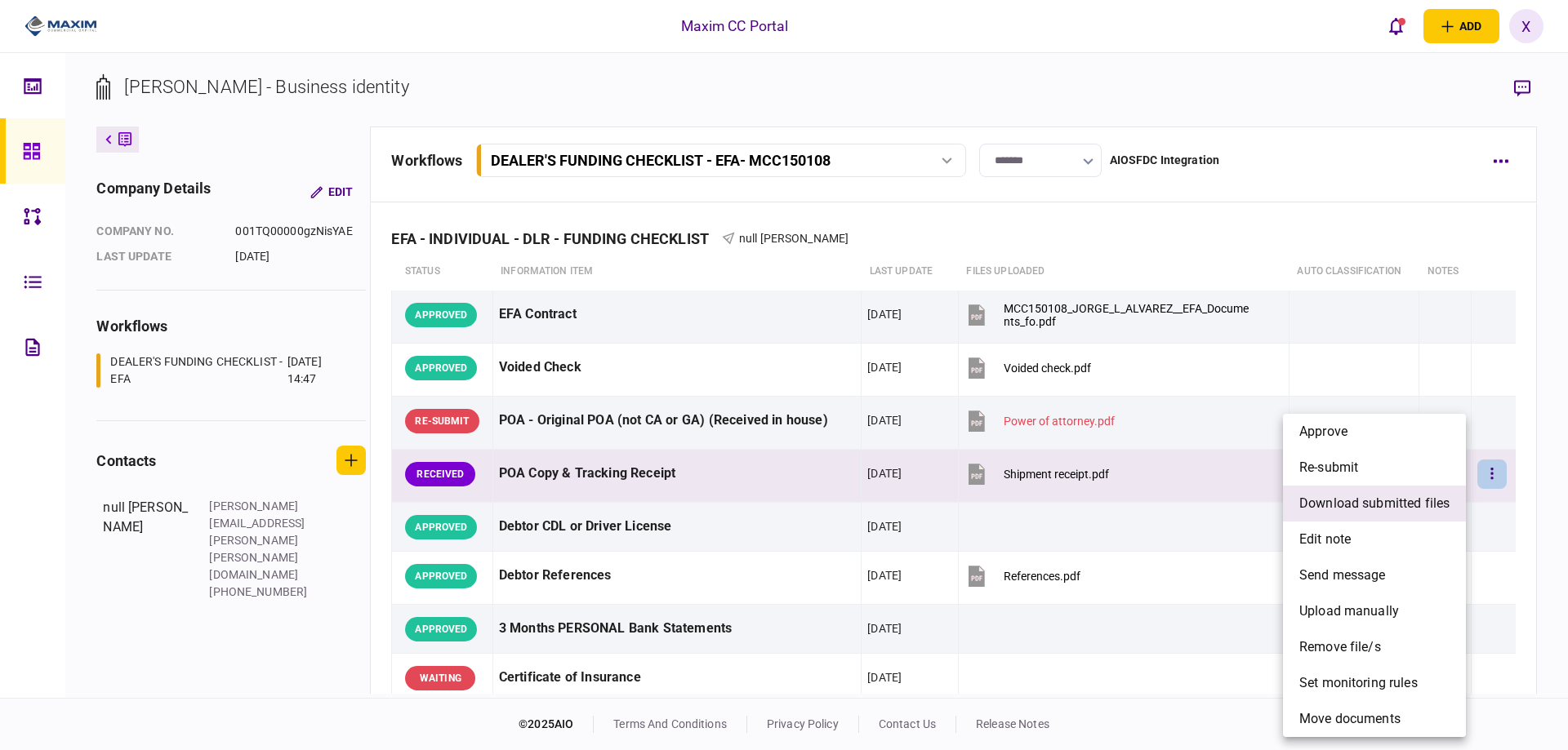
click at [1408, 493] on span "download submitted files" at bounding box center [1374, 503] width 150 height 20
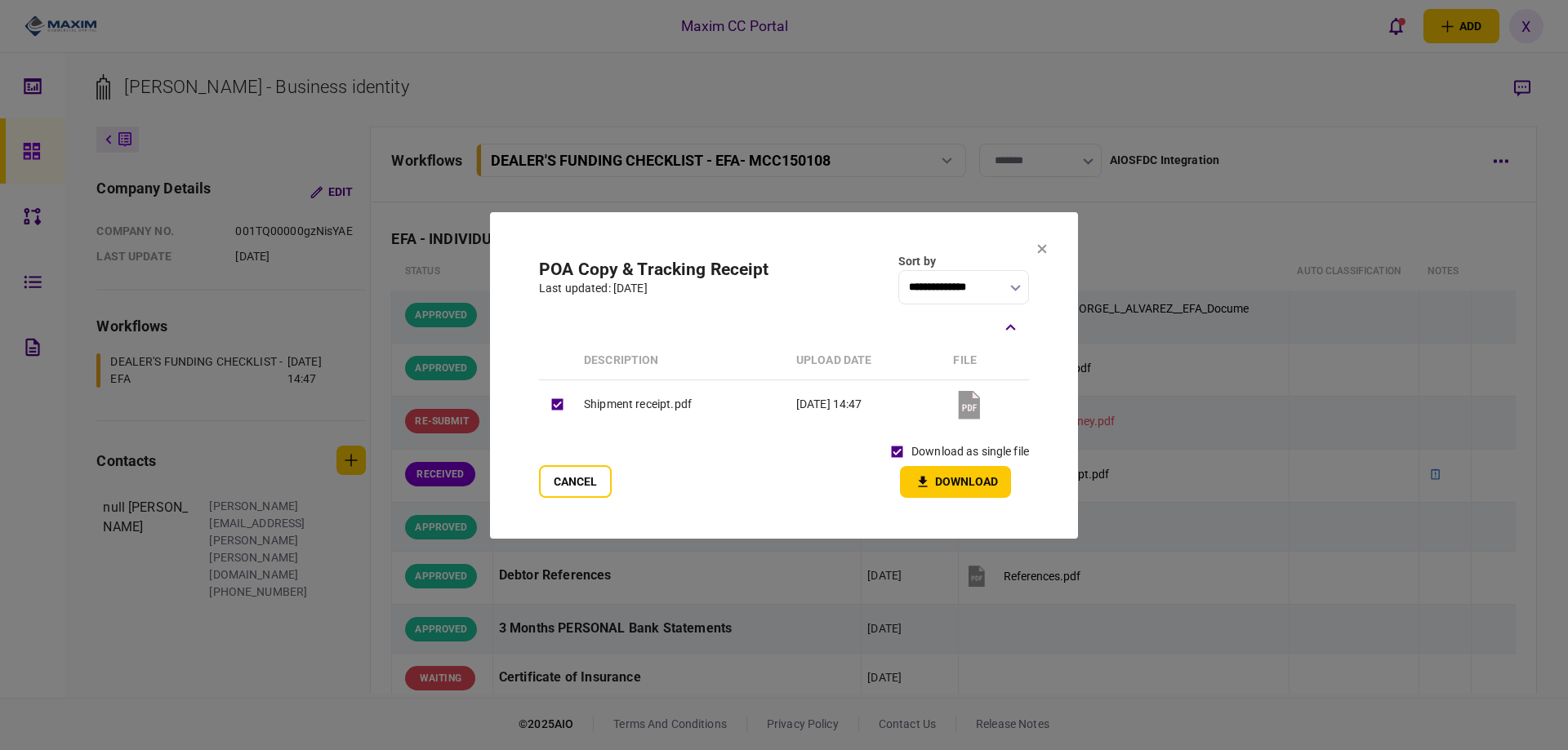
drag, startPoint x: 934, startPoint y: 471, endPoint x: 944, endPoint y: 474, distance: 10.4
click at [935, 473] on button "Download" at bounding box center [955, 482] width 111 height 32
click at [1040, 248] on icon at bounding box center [1041, 248] width 9 height 9
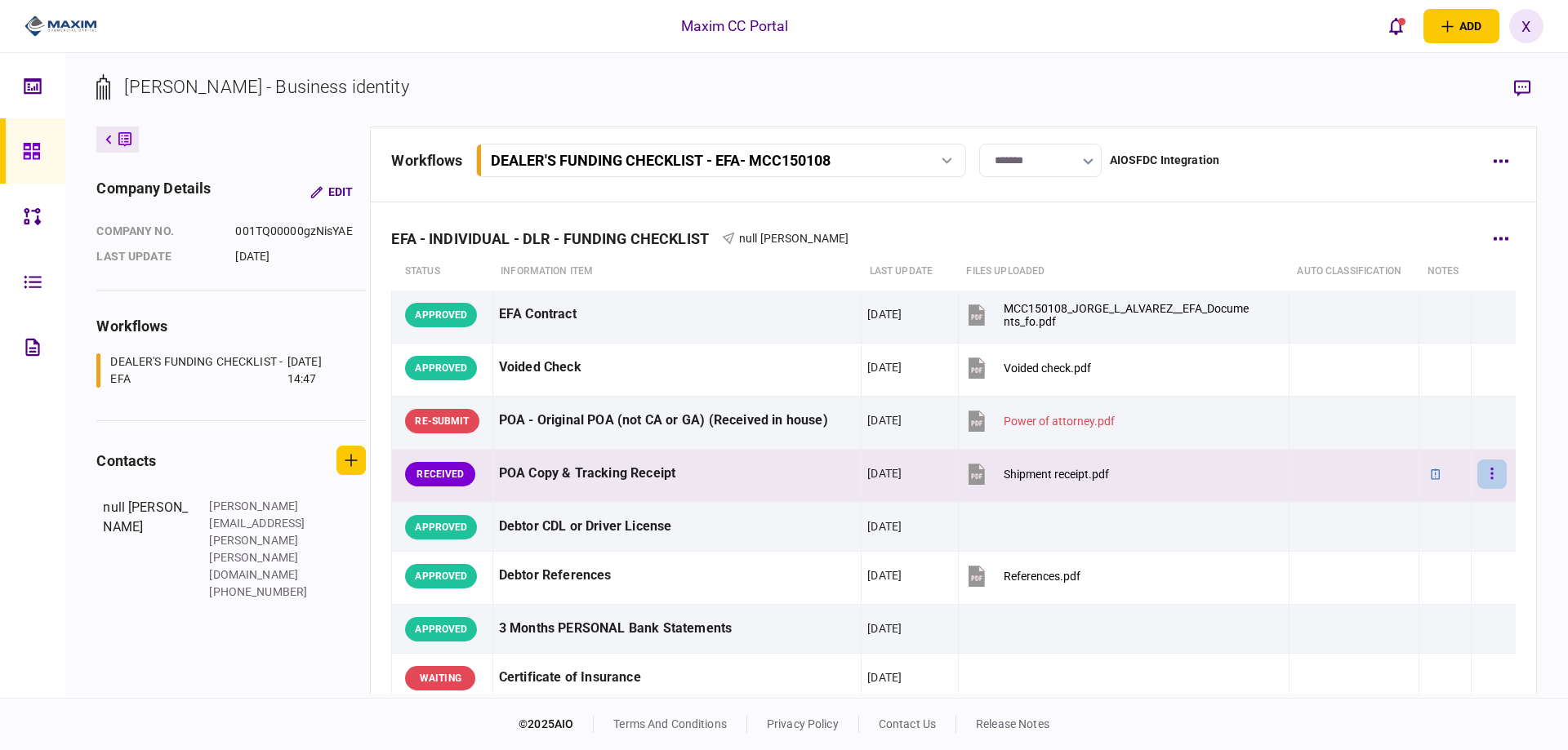
click at [1485, 472] on button "button" at bounding box center [1491, 474] width 29 height 29
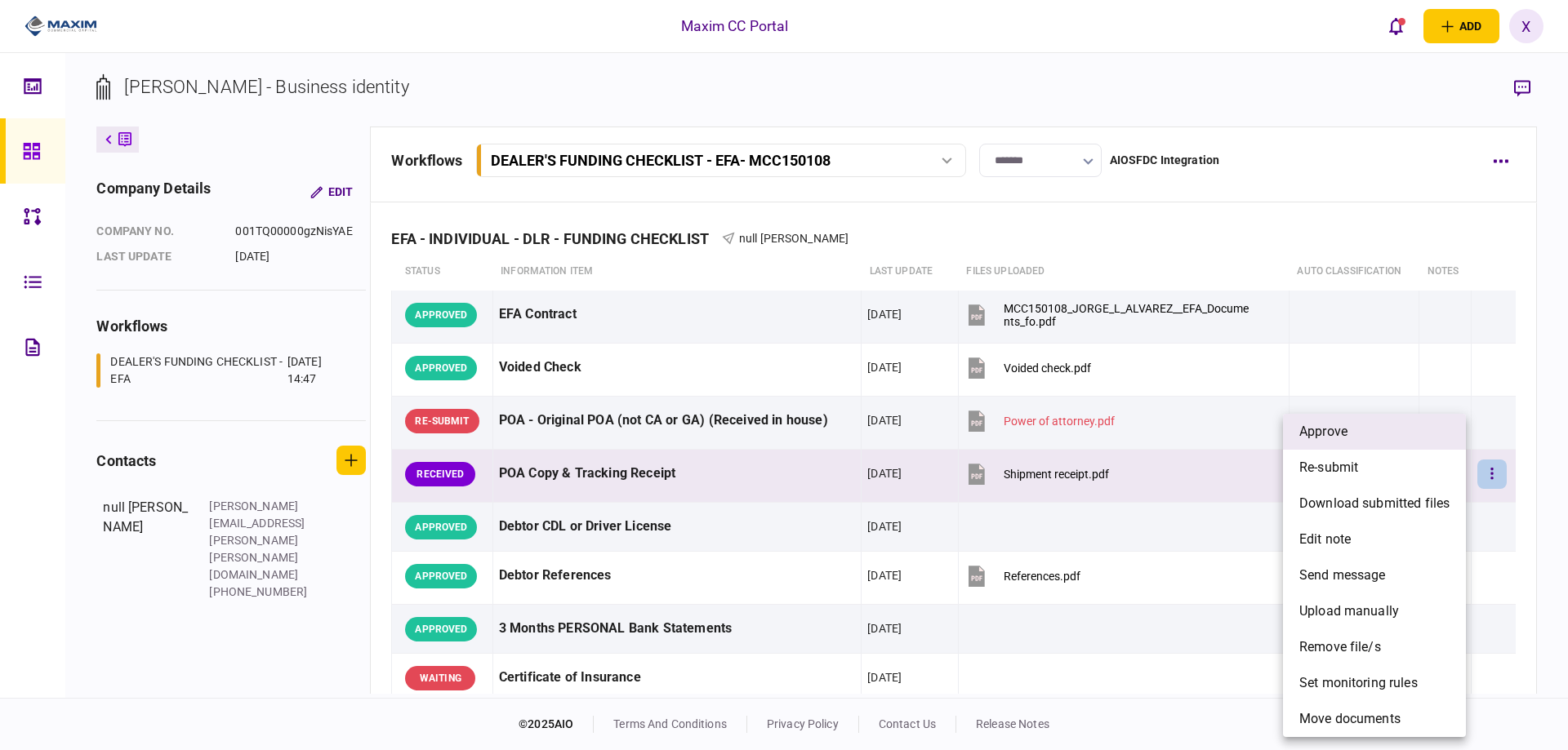
click at [1372, 437] on li "approve" at bounding box center [1374, 432] width 183 height 36
